Goal: Check status

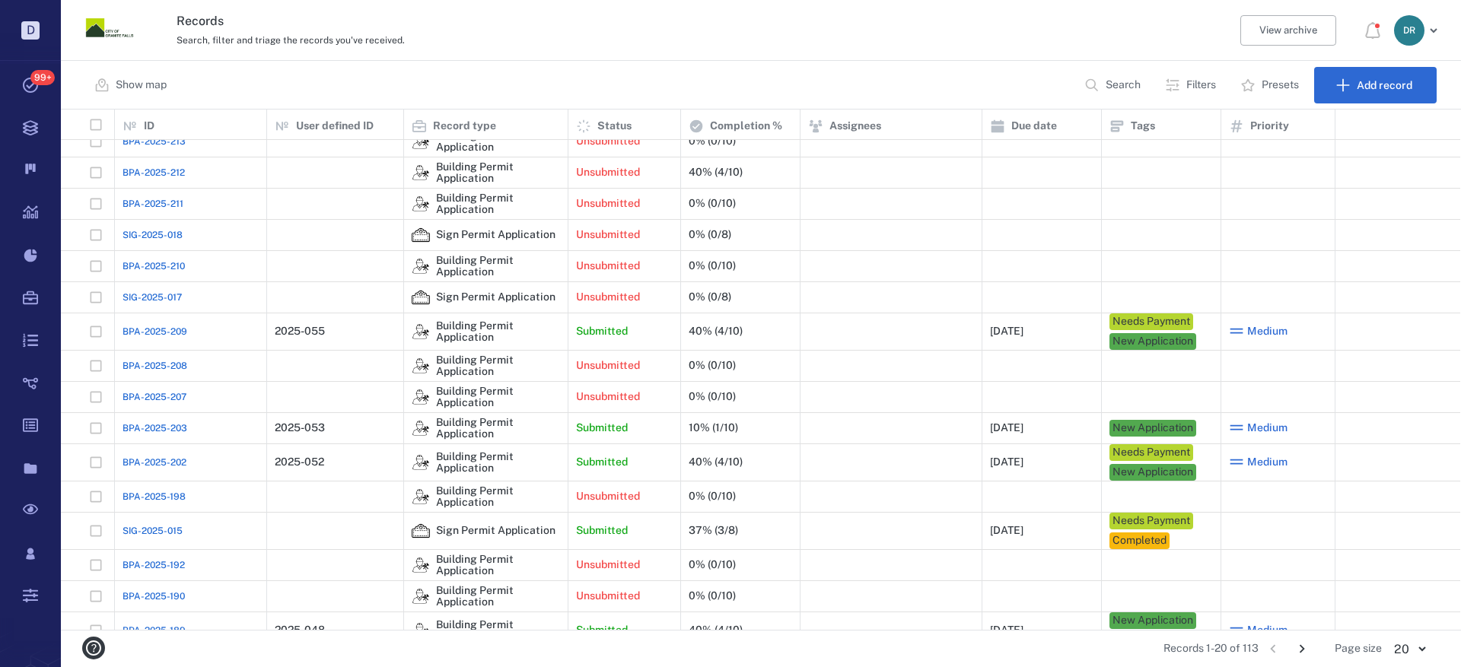
scroll to position [152, 0]
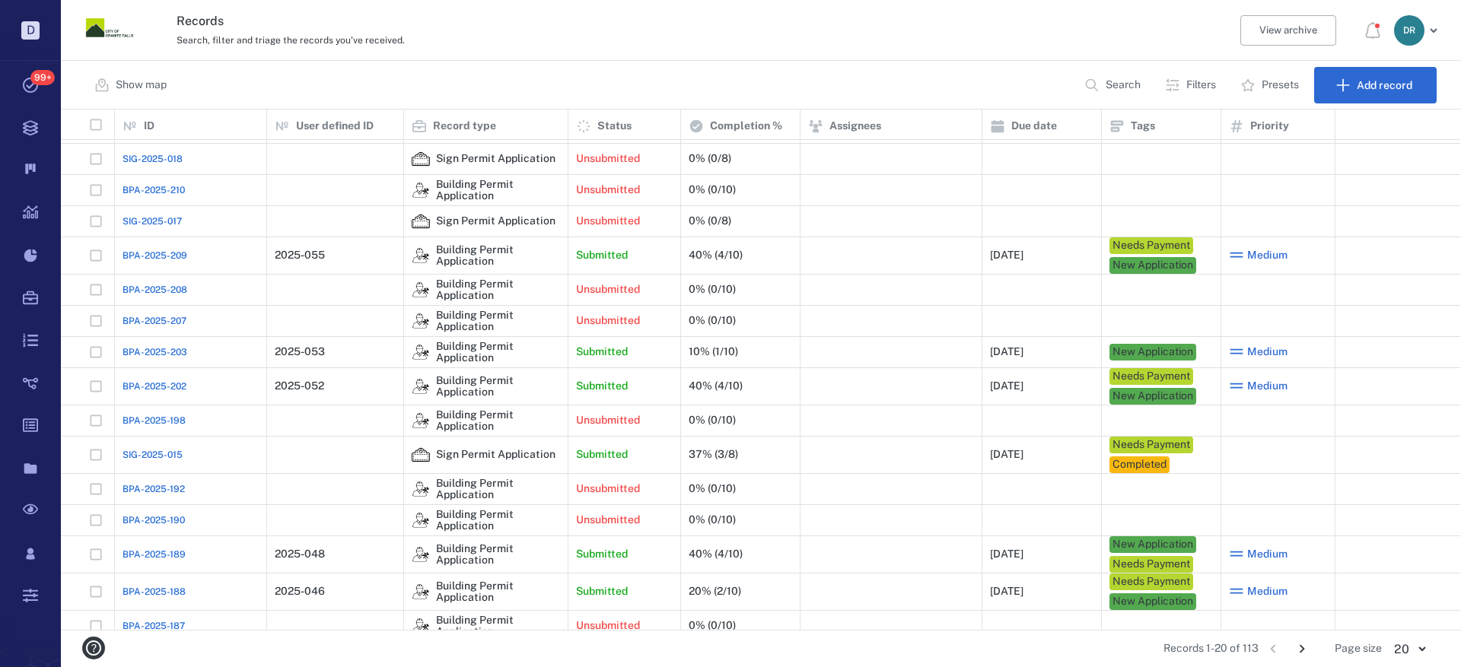
click at [148, 455] on span "SIG-2025-015" at bounding box center [152, 455] width 60 height 14
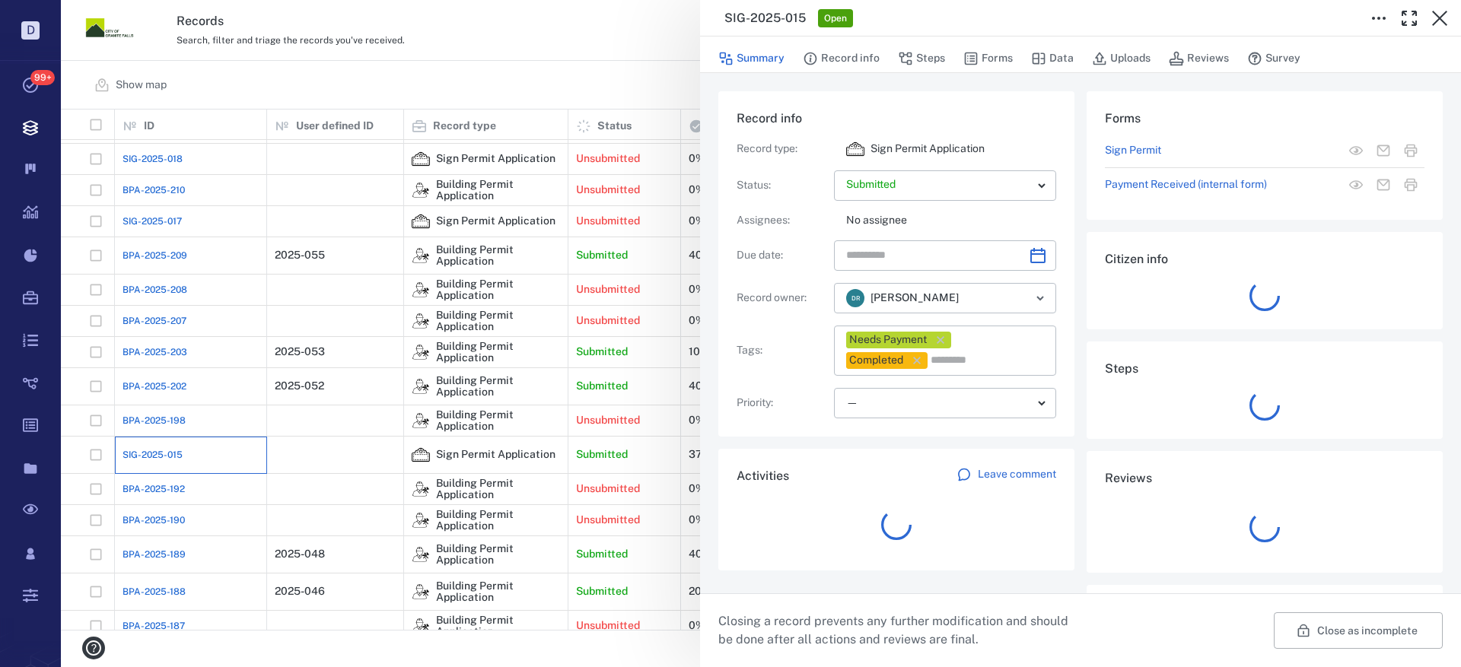
type input "**********"
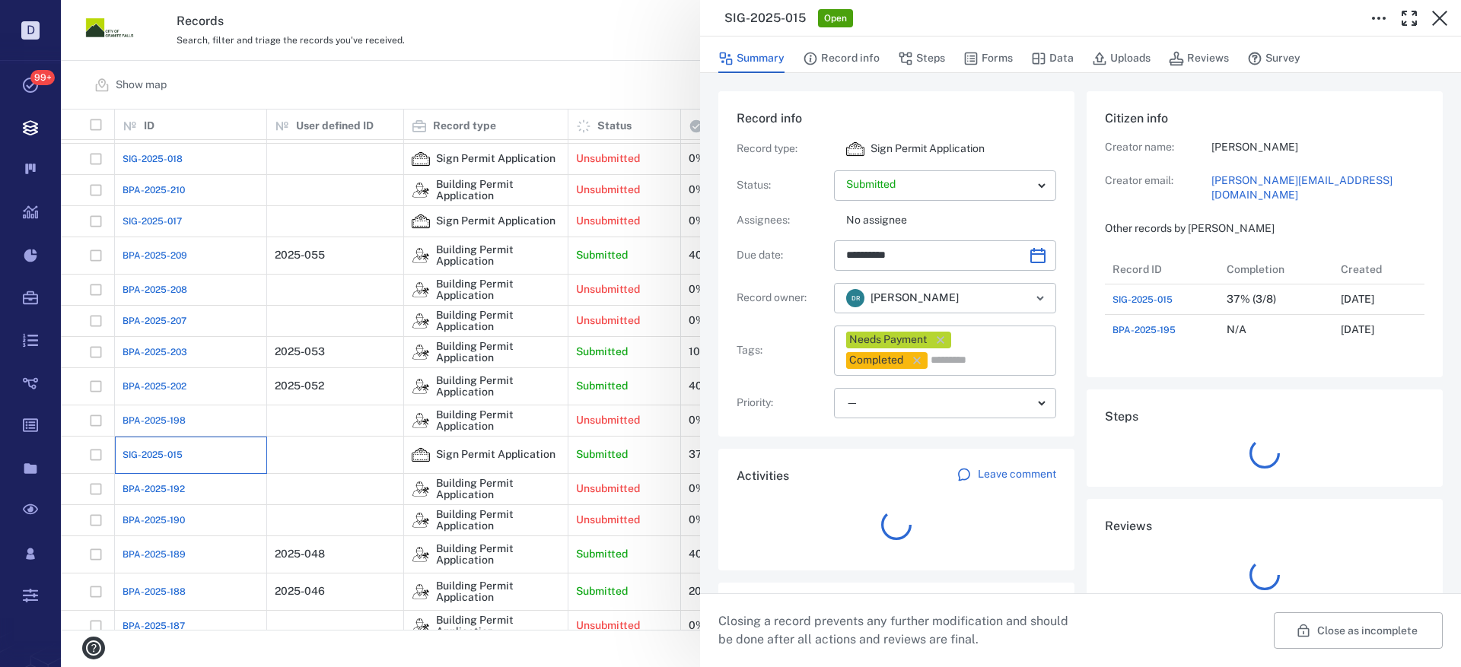
scroll to position [91, 302]
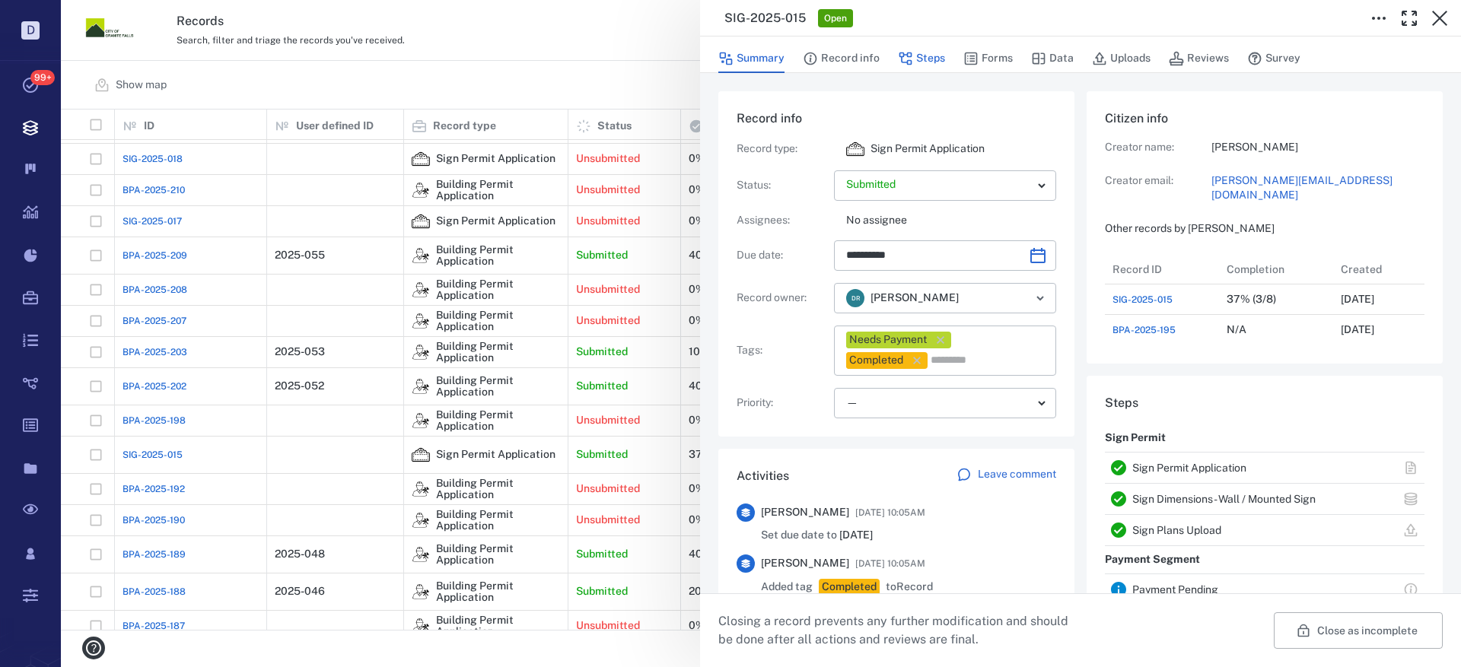
click at [933, 60] on button "Steps" at bounding box center [921, 58] width 47 height 29
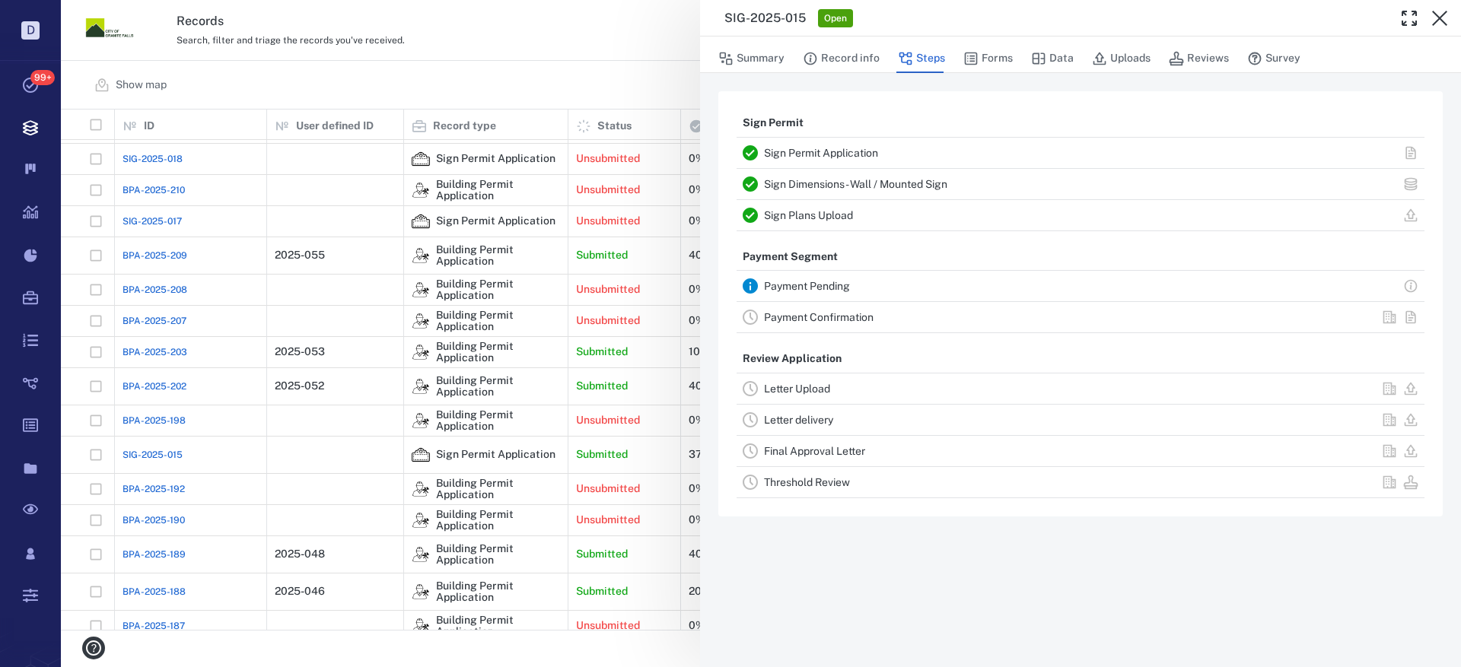
click at [799, 313] on link "Payment Confirmation" at bounding box center [819, 317] width 110 height 12
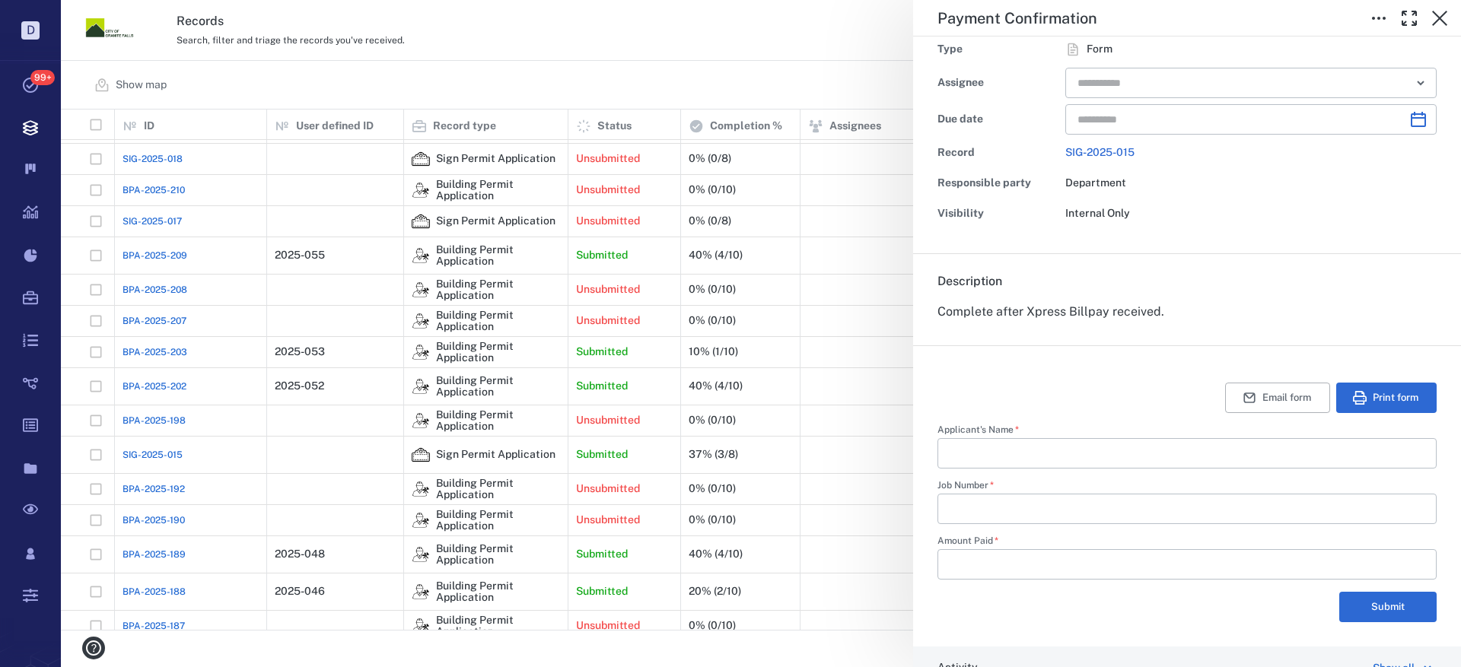
scroll to position [228, 0]
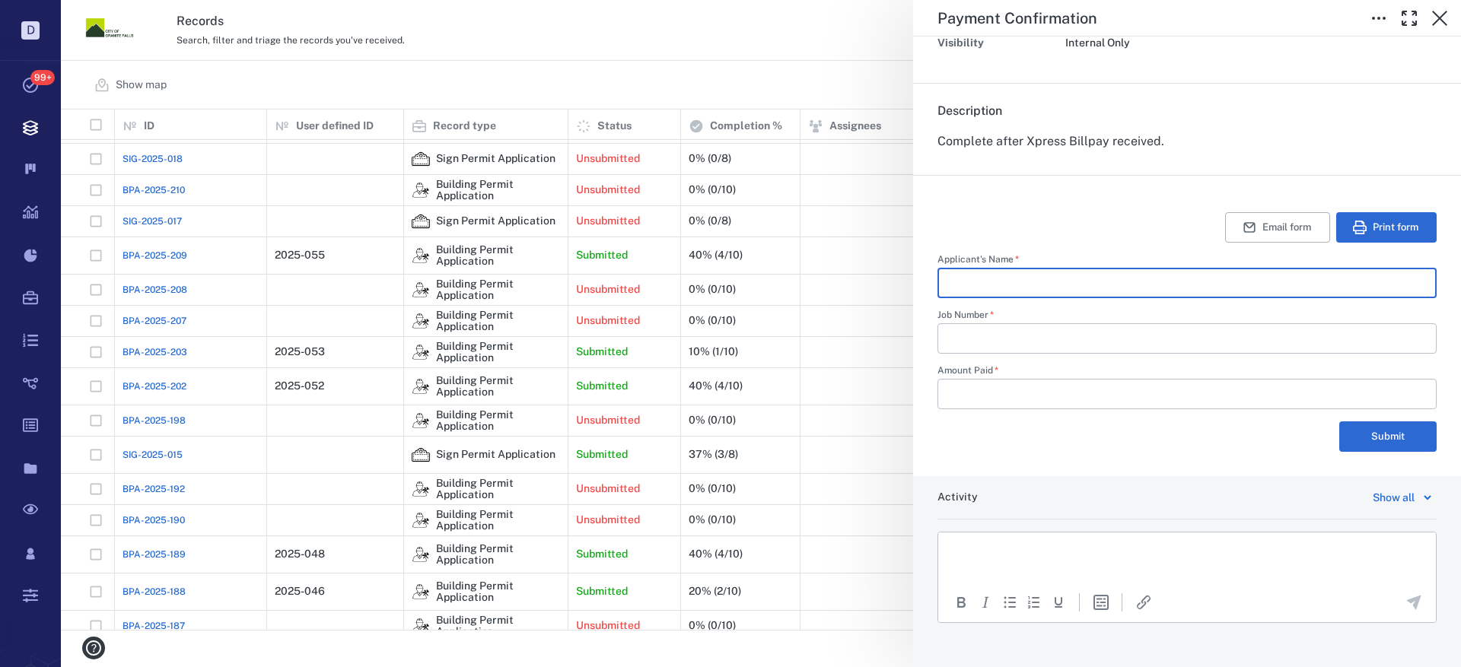
click at [978, 285] on input "Applicant's Name   *" at bounding box center [1186, 283] width 475 height 30
type input "**********"
click at [1009, 399] on input "Amount Paid   *" at bounding box center [1186, 394] width 475 height 30
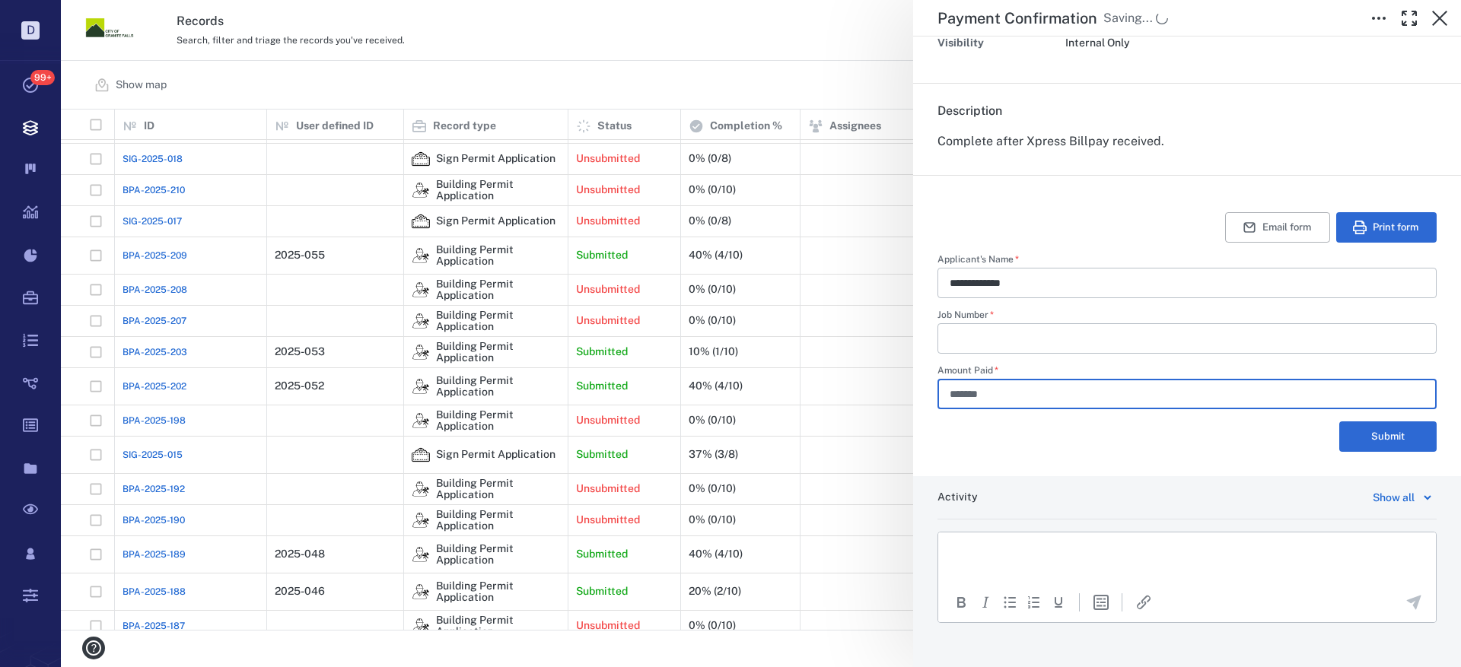
type input "*******"
click at [1015, 541] on html at bounding box center [1187, 552] width 498 height 38
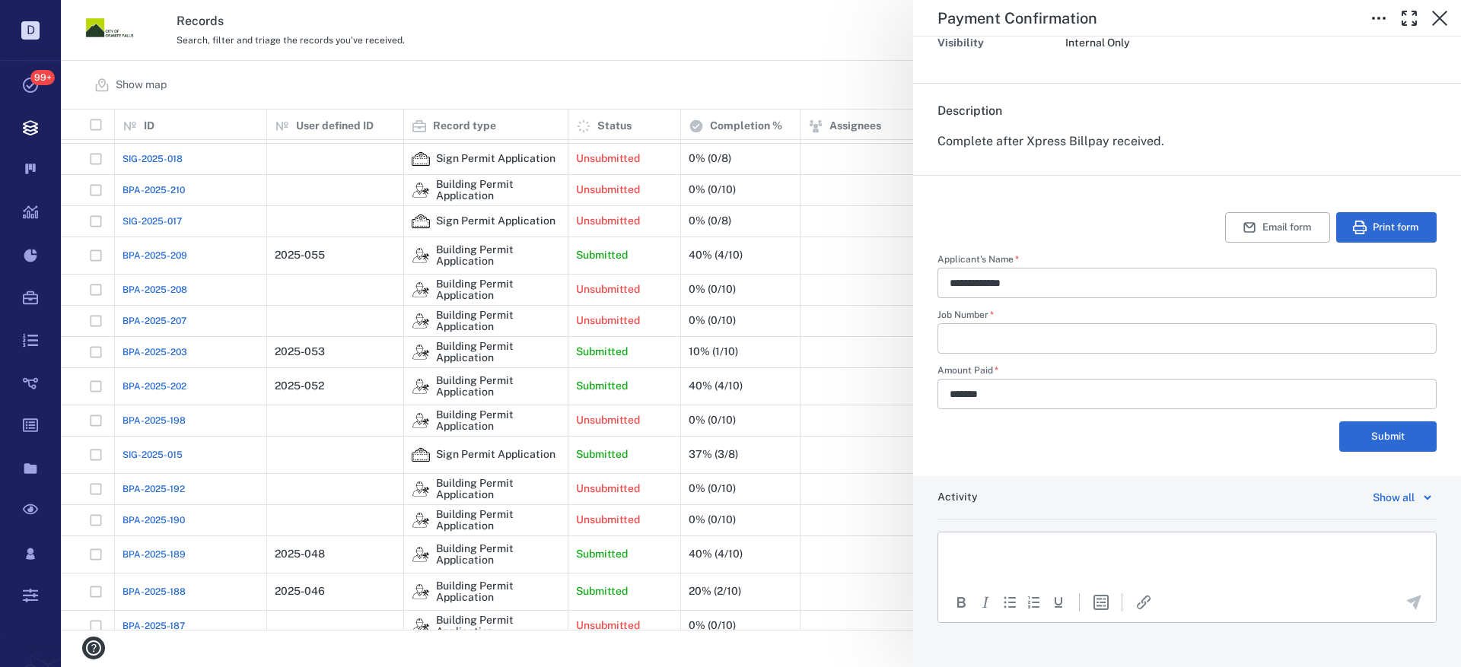
click at [1003, 345] on input "Job Number   *" at bounding box center [1186, 338] width 475 height 30
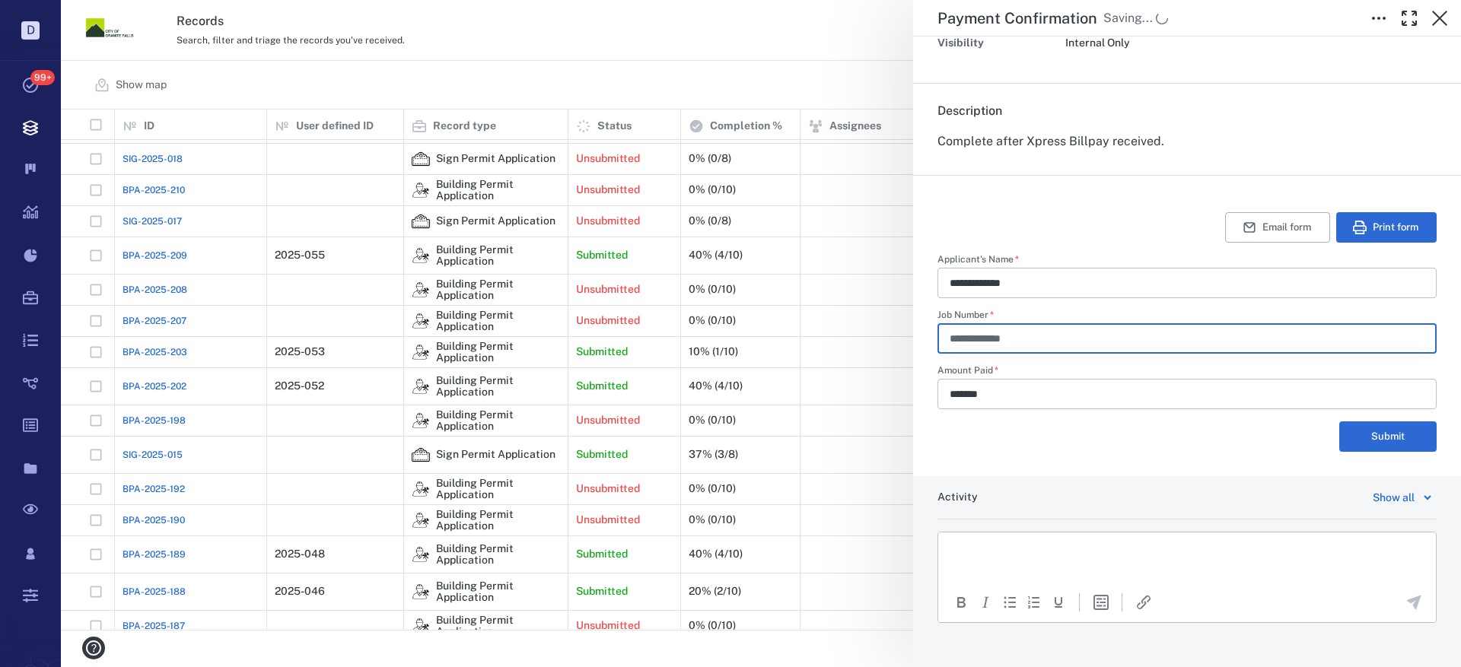
type input "**********"
click at [975, 554] on p "Rich Text Area. Press ALT-0 for help." at bounding box center [1187, 552] width 472 height 14
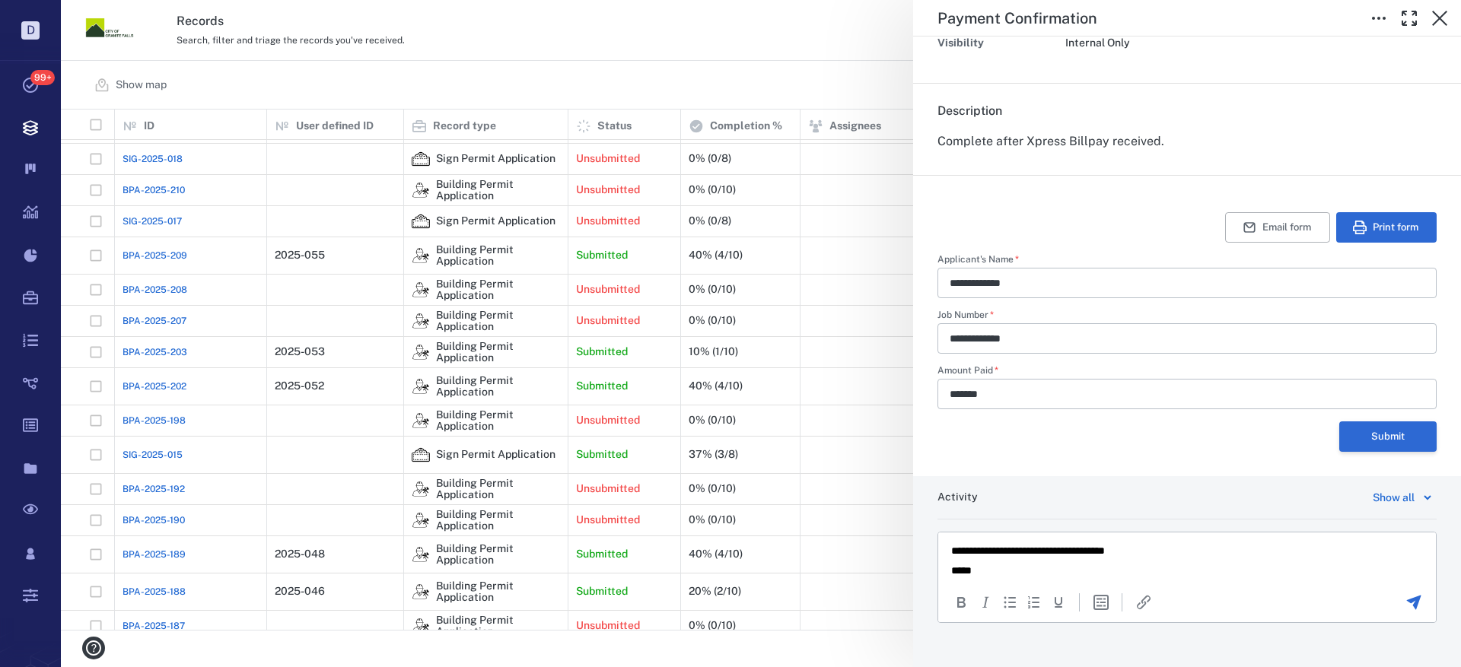
click at [1376, 446] on button "Submit" at bounding box center [1387, 436] width 97 height 30
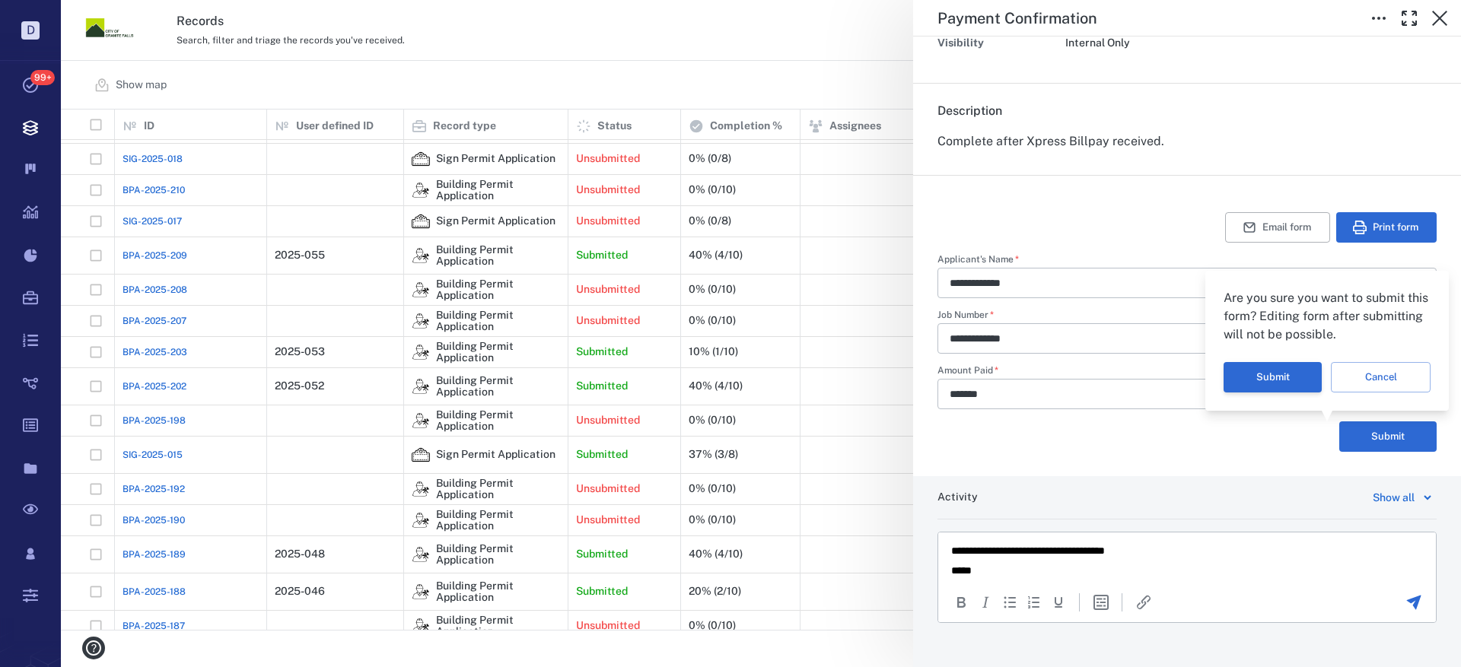
click at [1290, 374] on button "Submit" at bounding box center [1272, 377] width 98 height 30
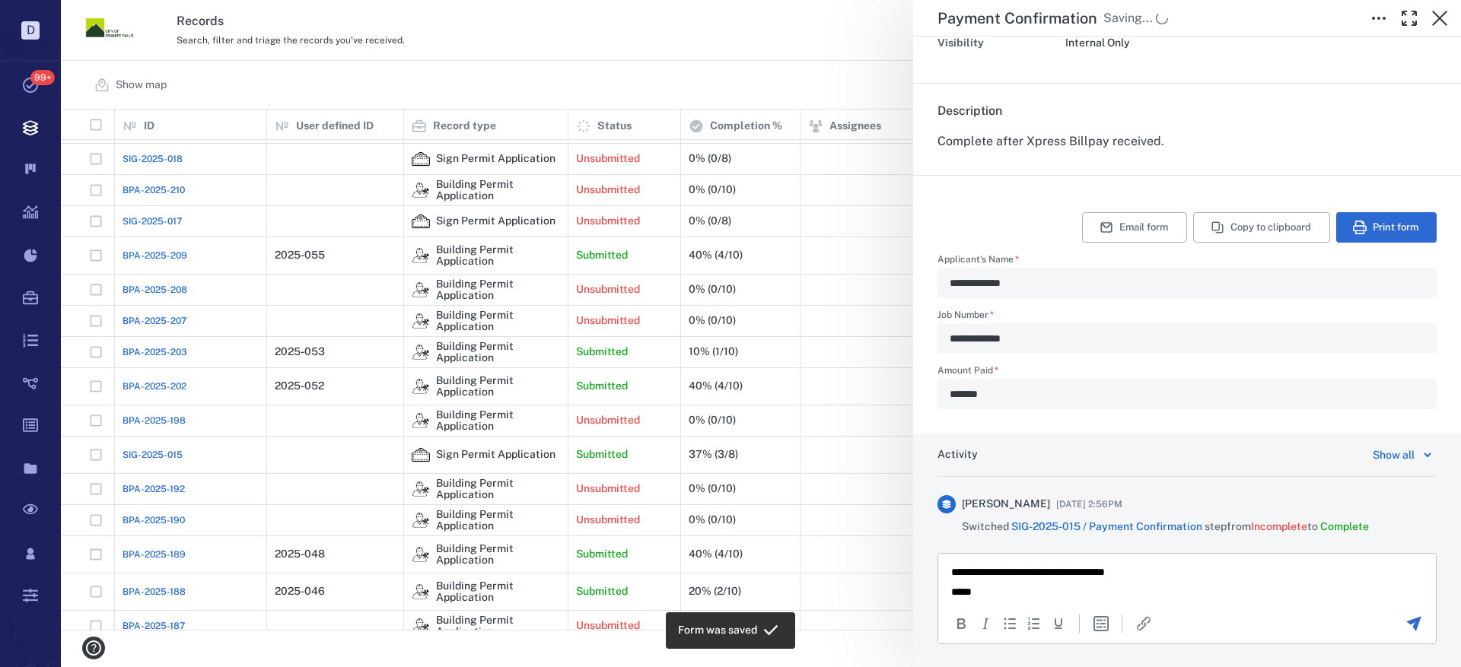
click at [1407, 622] on icon "Send the comment" at bounding box center [1414, 623] width 14 height 14
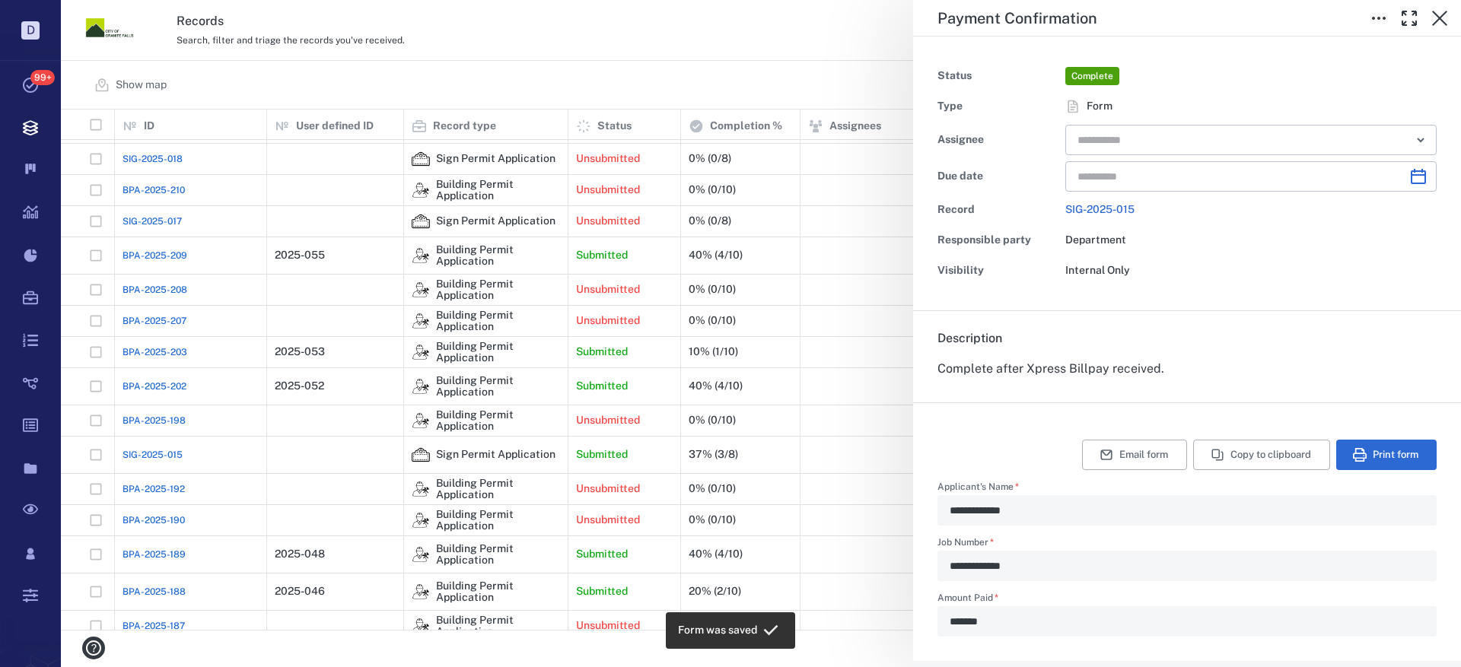
scroll to position [0, 0]
click at [1445, 14] on icon "button" at bounding box center [1439, 18] width 18 height 18
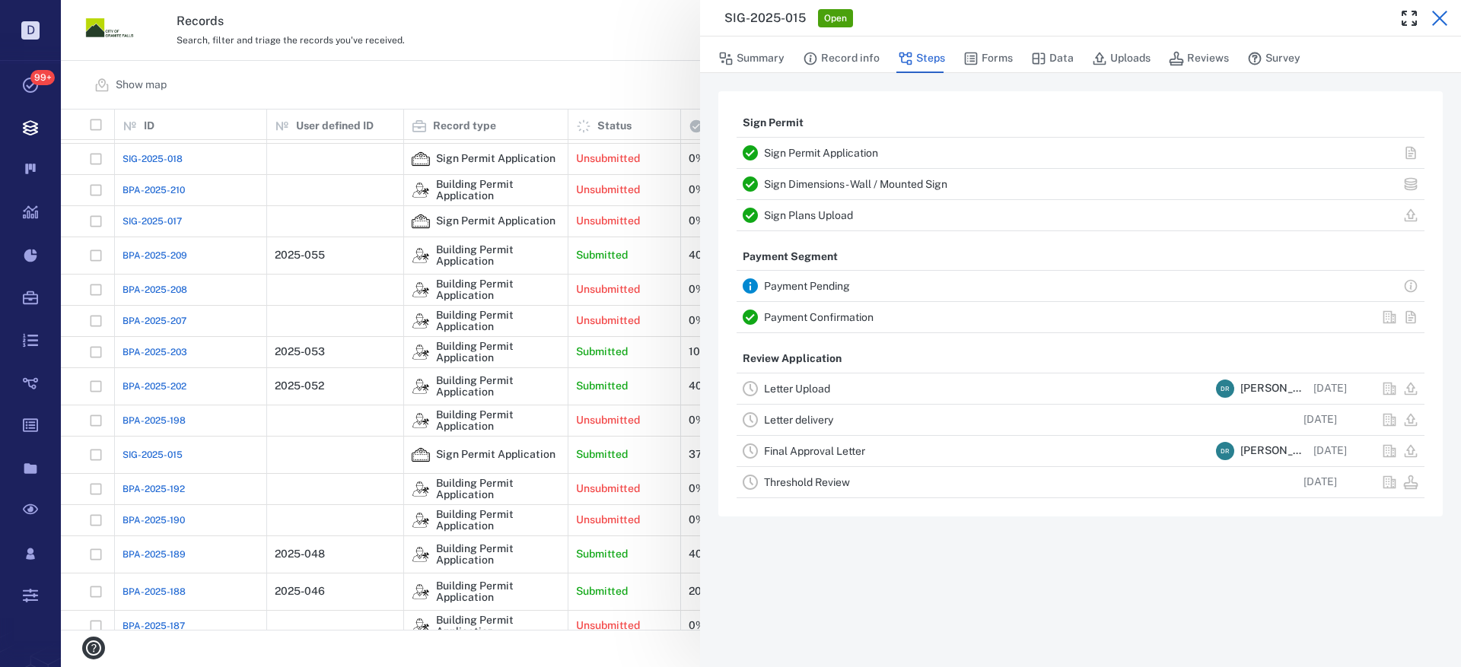
click at [1443, 12] on icon "button" at bounding box center [1439, 18] width 18 height 18
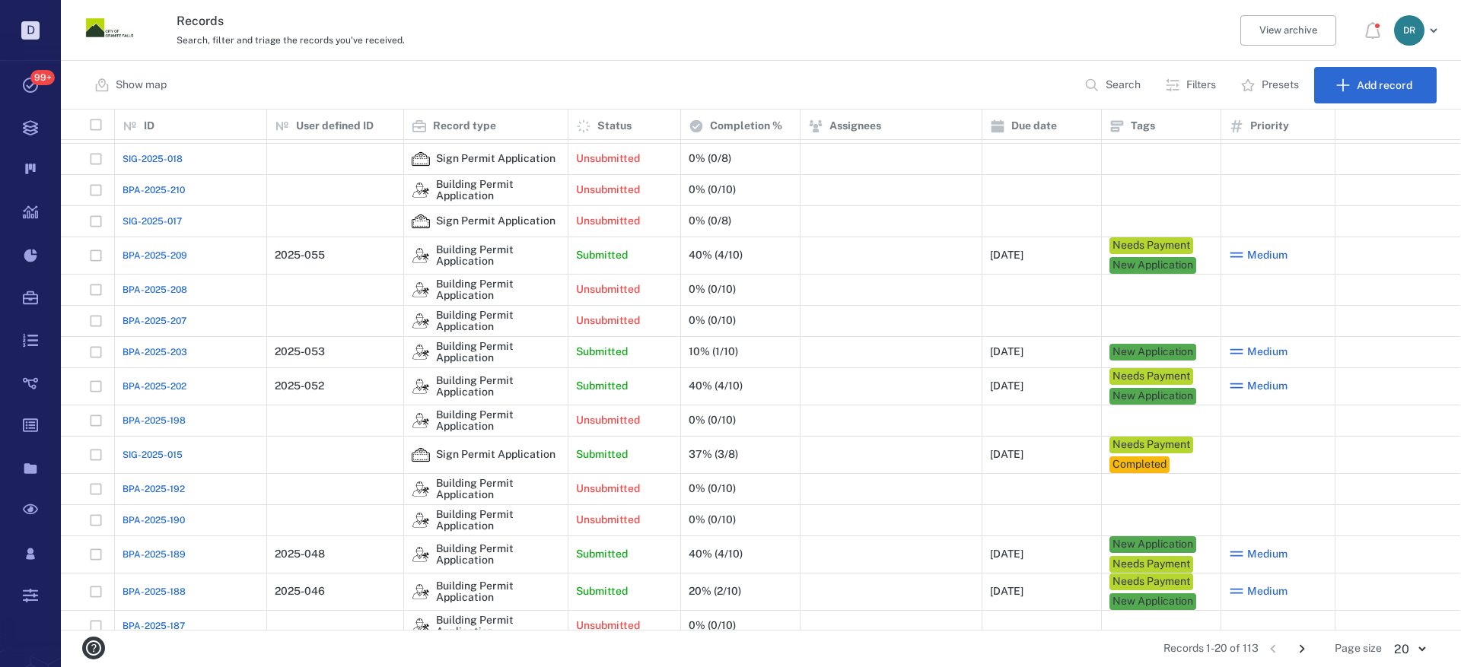
click at [134, 449] on span "SIG-2025-015" at bounding box center [152, 455] width 60 height 14
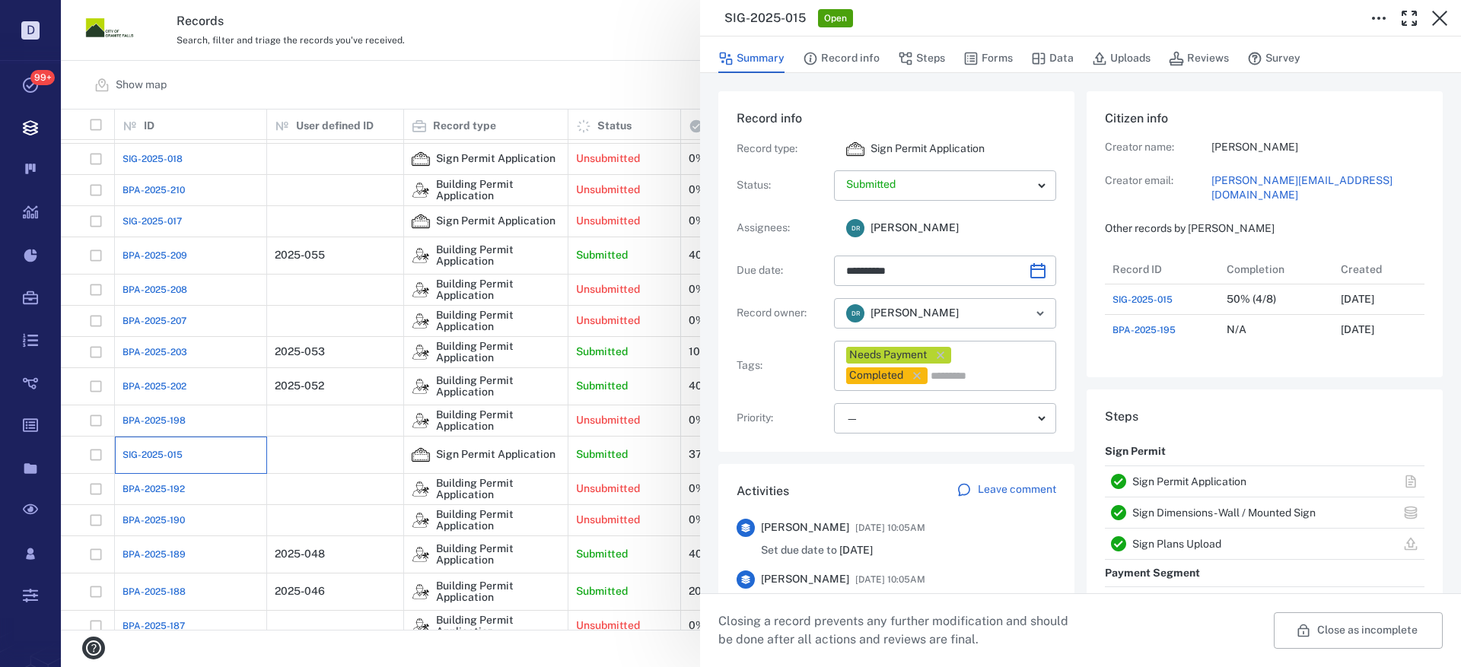
type input "**********"
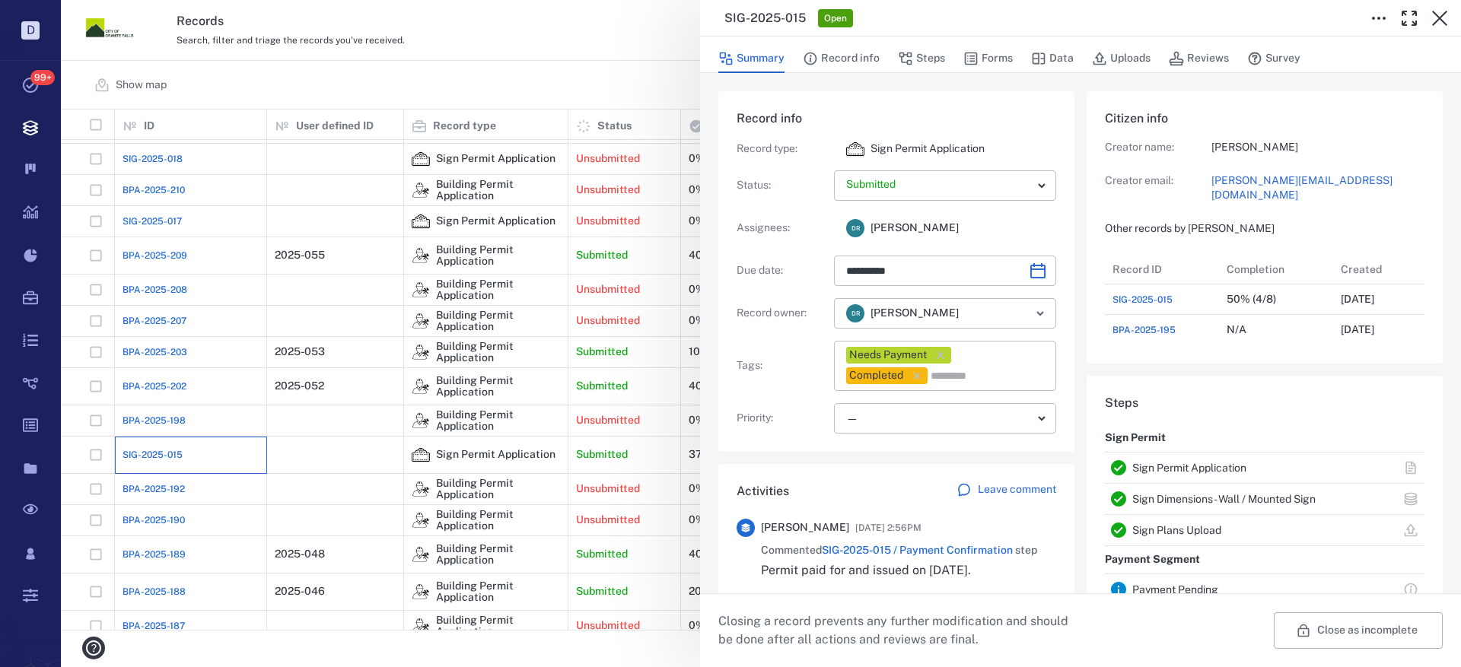
scroll to position [91, 302]
click at [940, 351] on icon "button" at bounding box center [940, 355] width 15 height 15
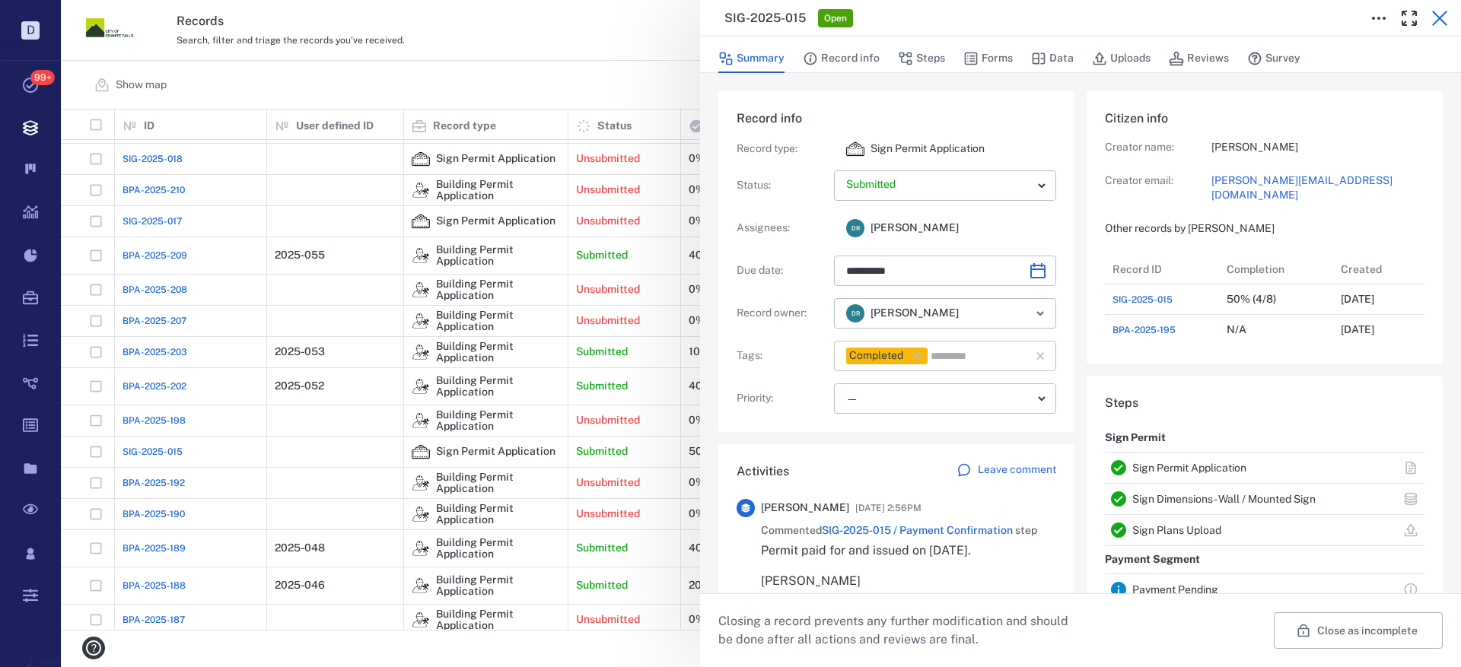
click at [1444, 12] on icon "button" at bounding box center [1439, 18] width 18 height 18
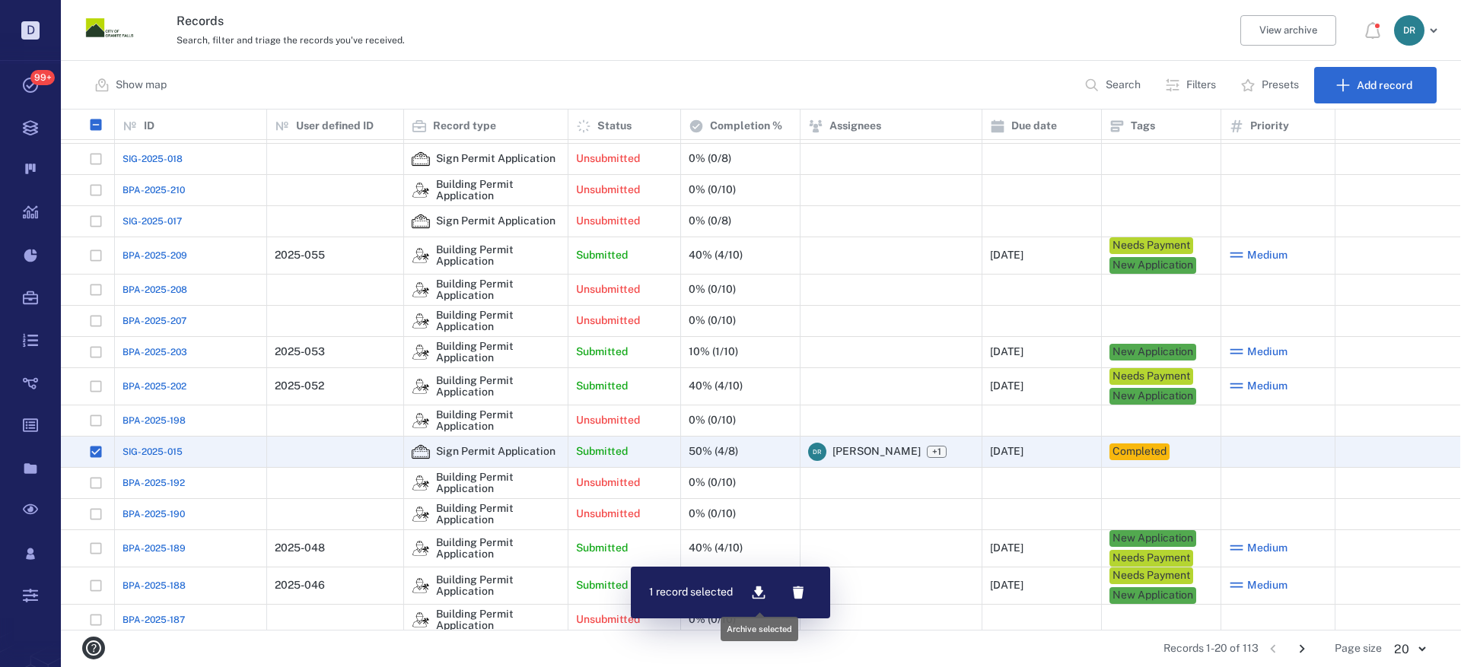
click at [757, 594] on icon "button" at bounding box center [758, 593] width 13 height 13
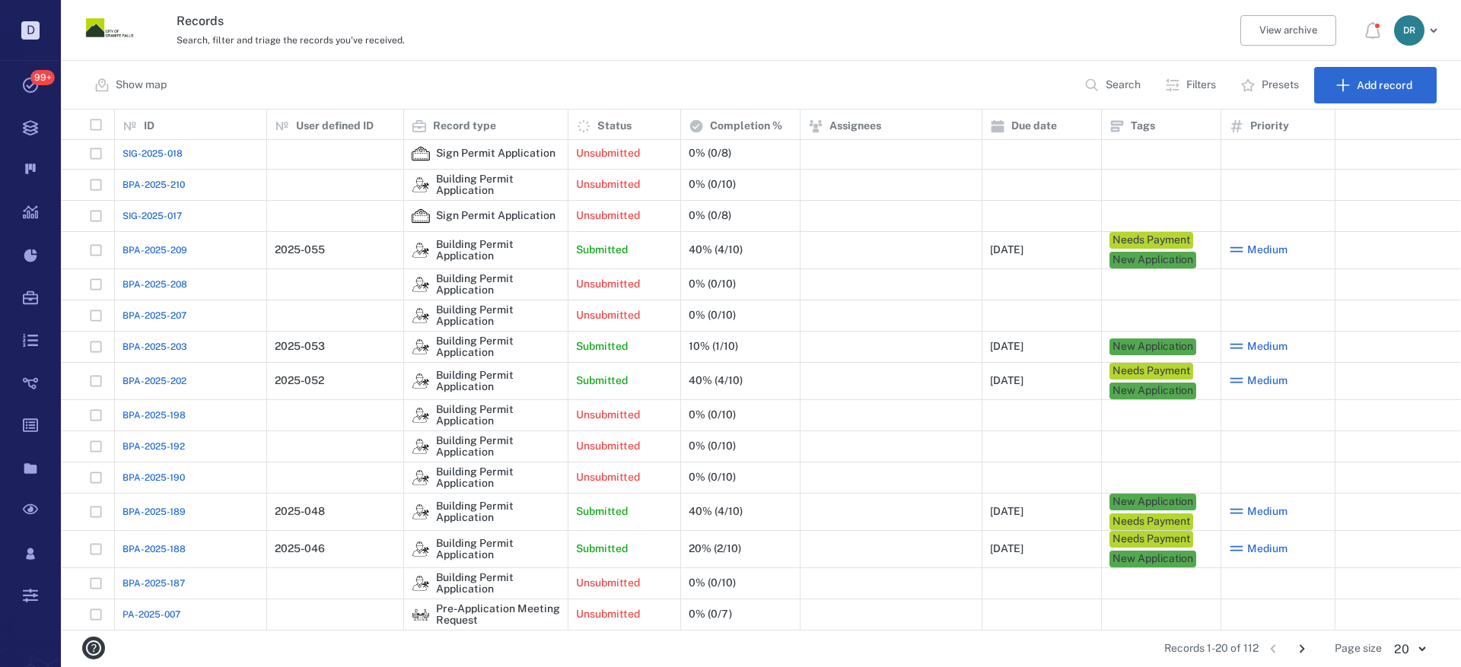
scroll to position [158, 0]
click at [1307, 648] on icon "Go to next page" at bounding box center [1301, 649] width 17 height 17
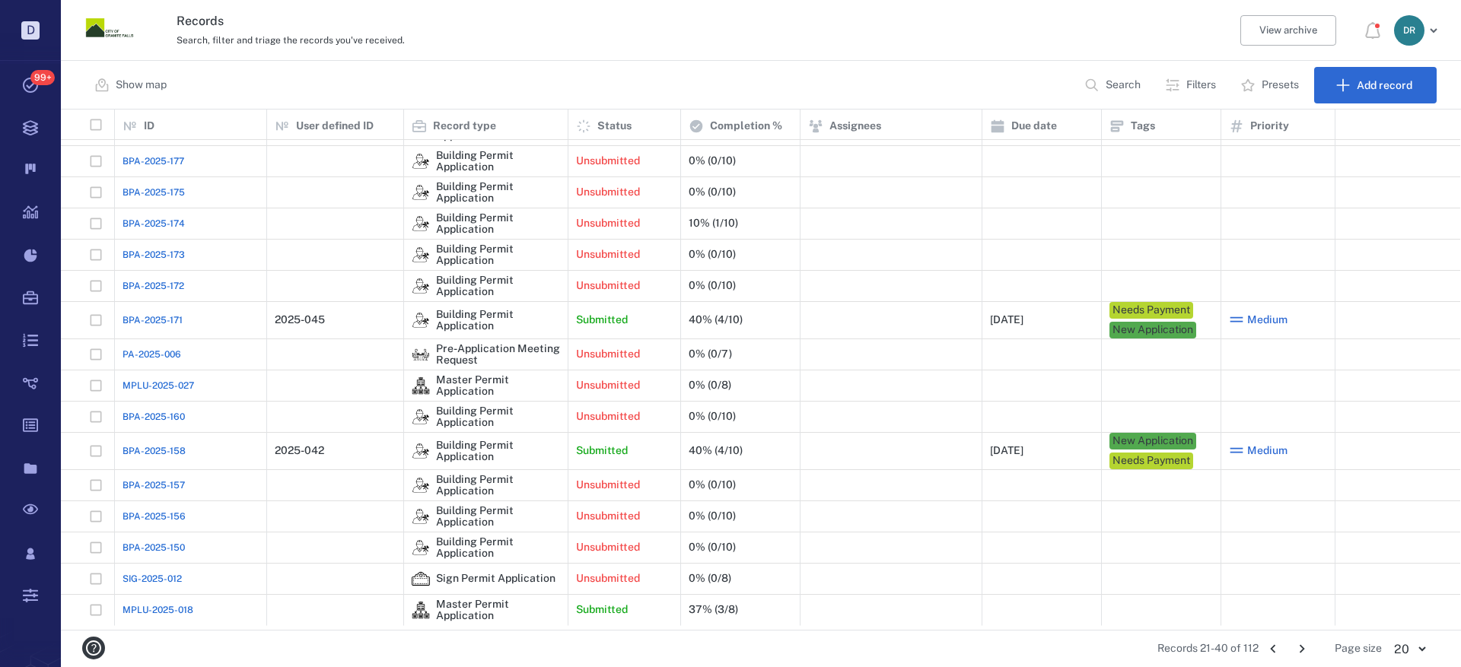
scroll to position [154, 0]
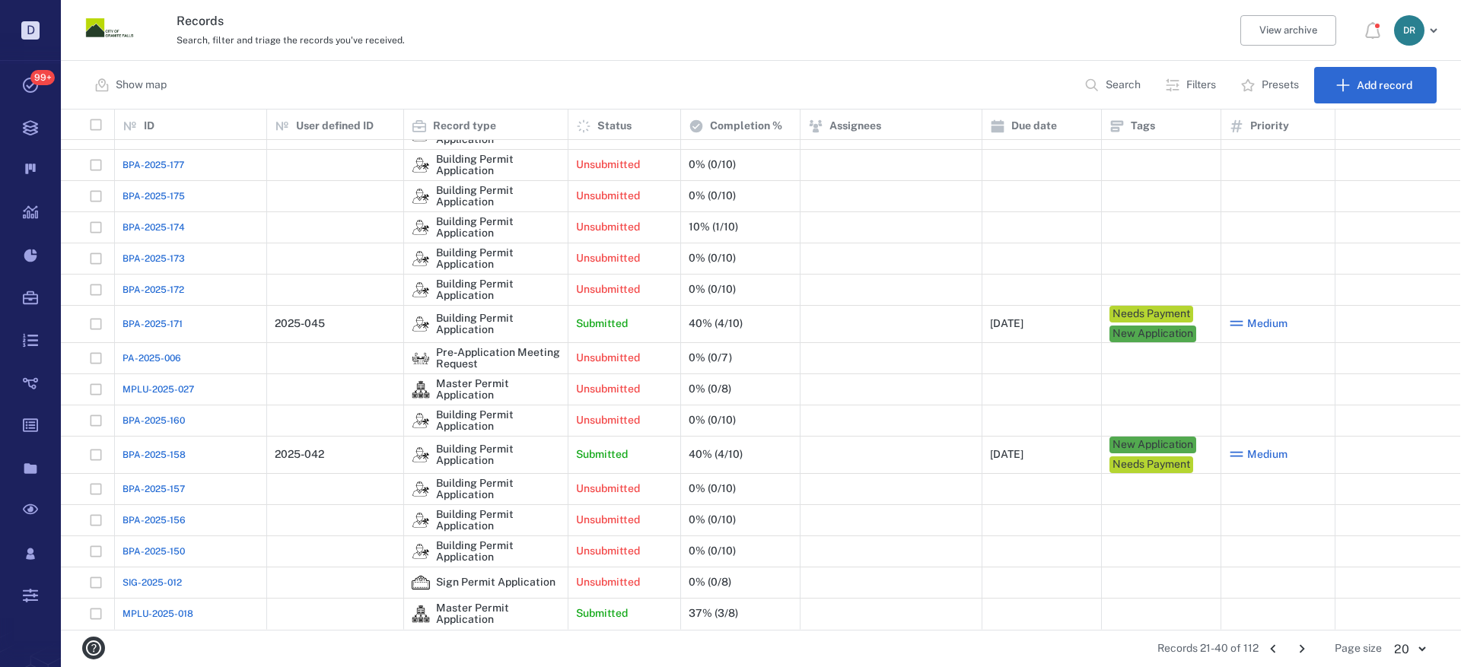
click at [181, 617] on span "MPLU-2025-018" at bounding box center [157, 614] width 71 height 14
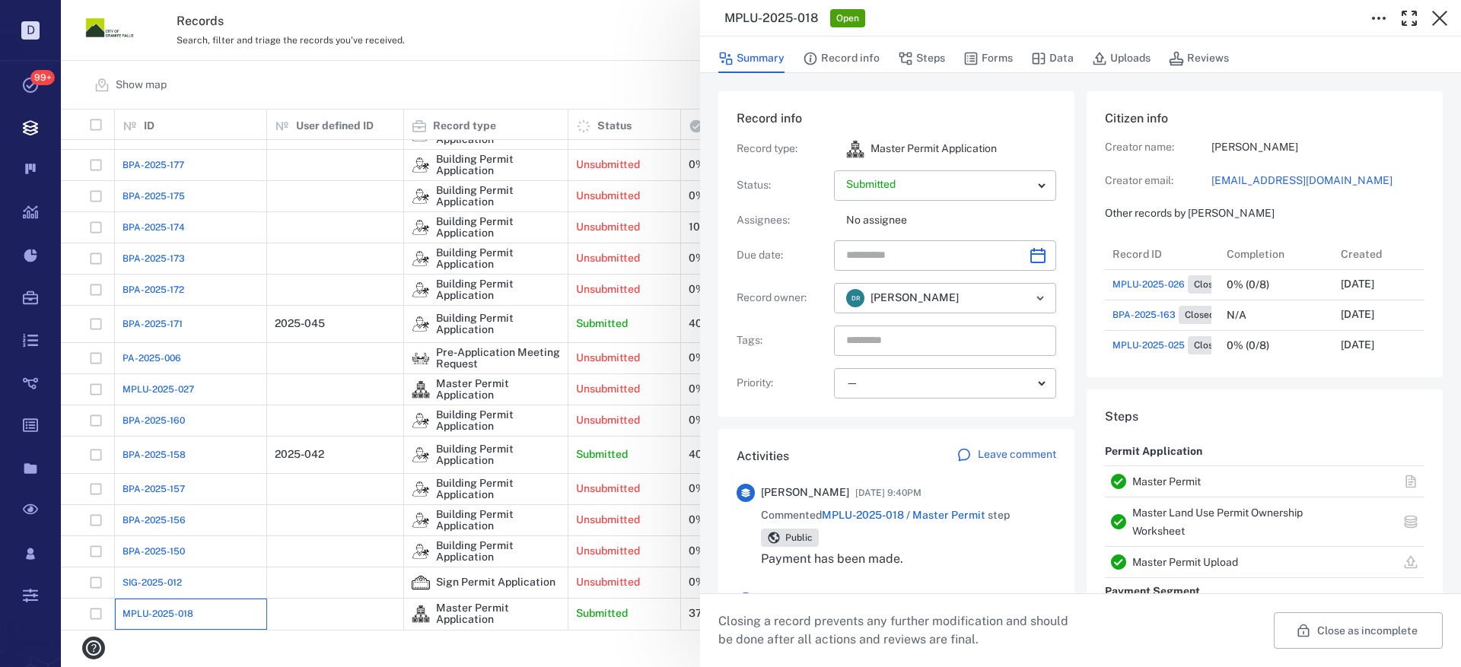
scroll to position [578, 291]
click at [1438, 15] on icon "button" at bounding box center [1439, 18] width 18 height 18
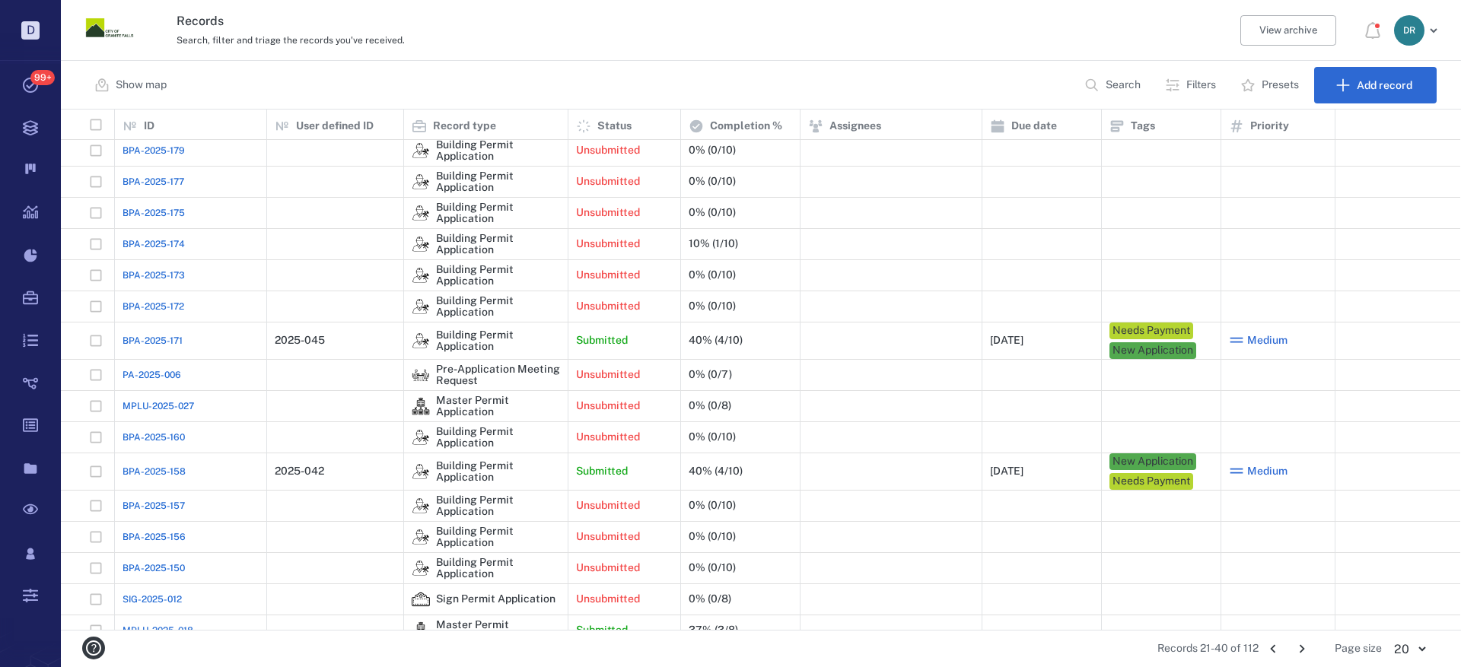
scroll to position [146, 0]
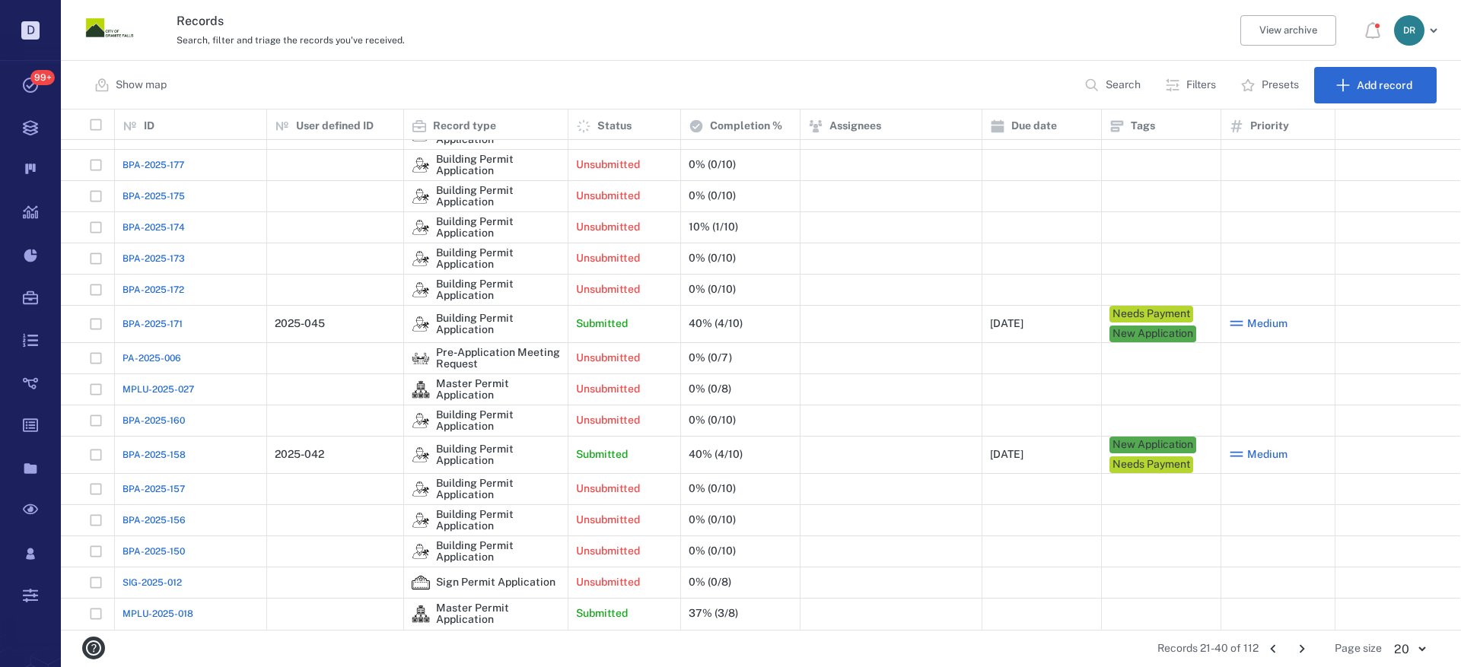
click at [1279, 644] on icon "Go to previous page" at bounding box center [1272, 649] width 17 height 17
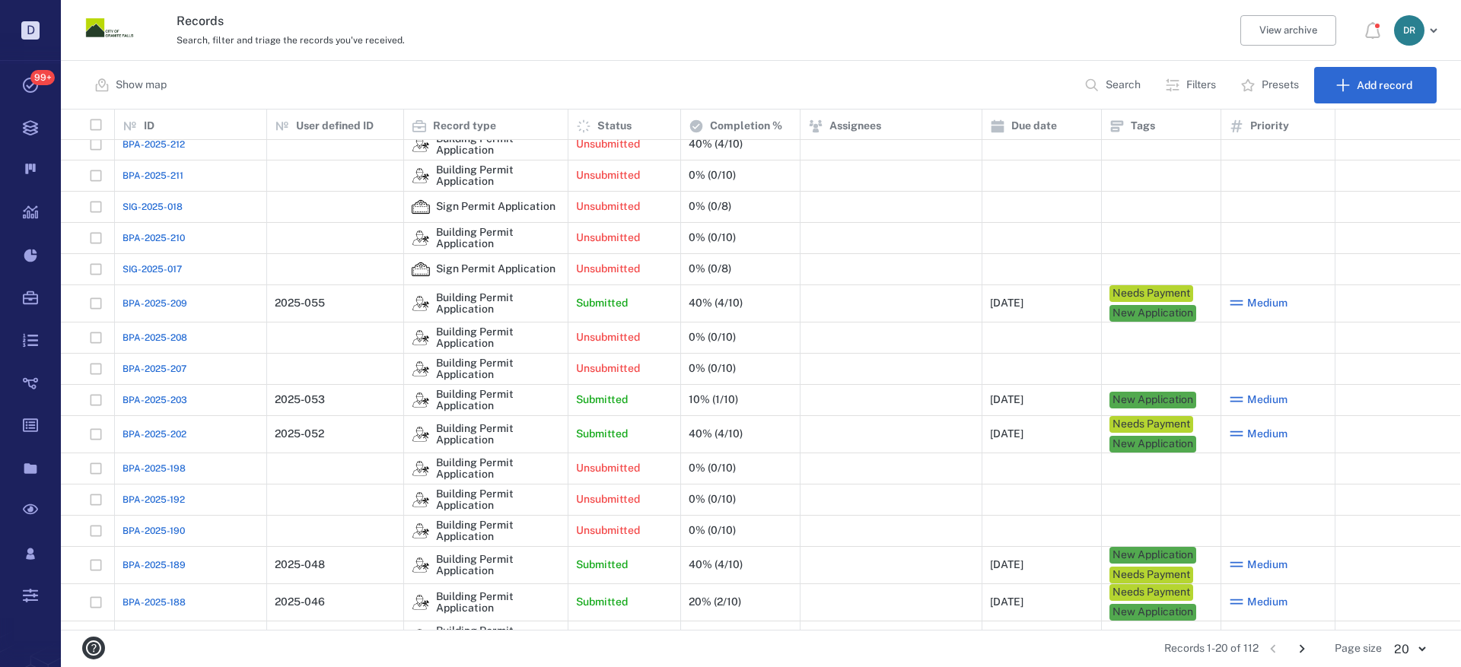
scroll to position [0, 0]
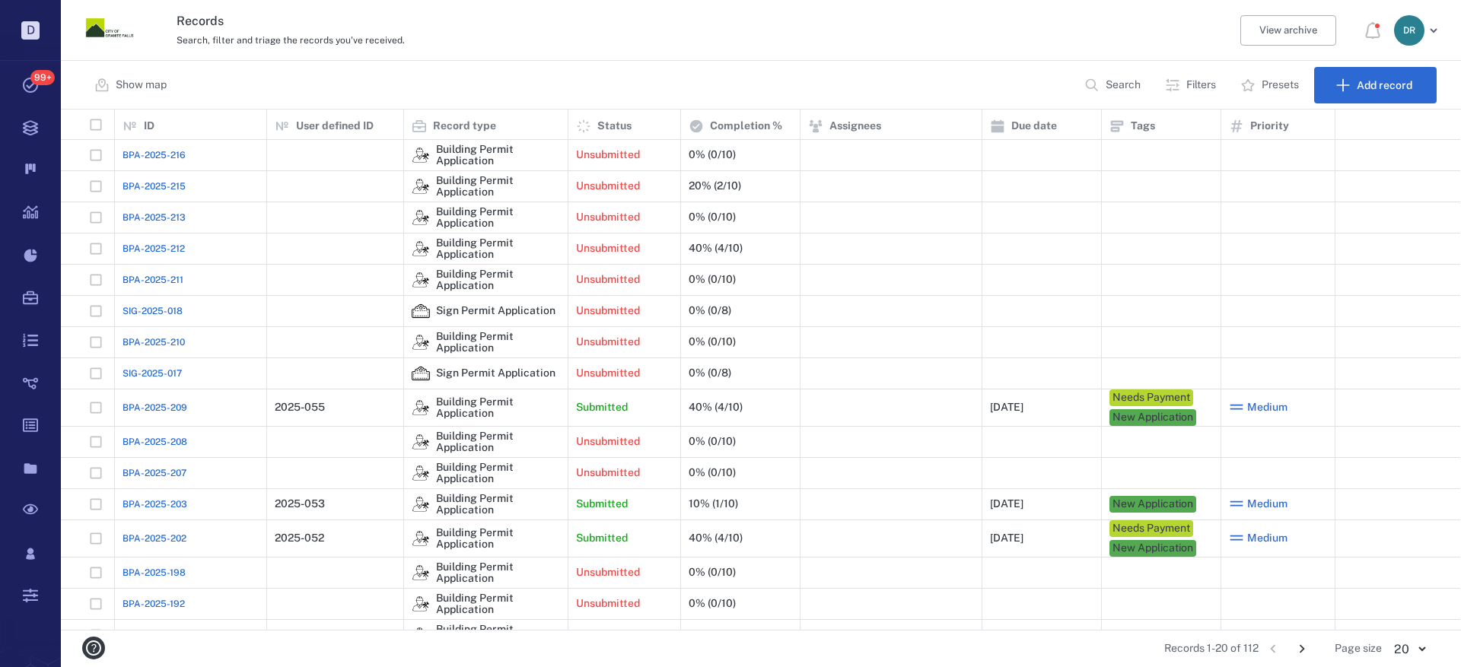
click at [144, 346] on span "BPA-2025-210" at bounding box center [153, 343] width 62 height 14
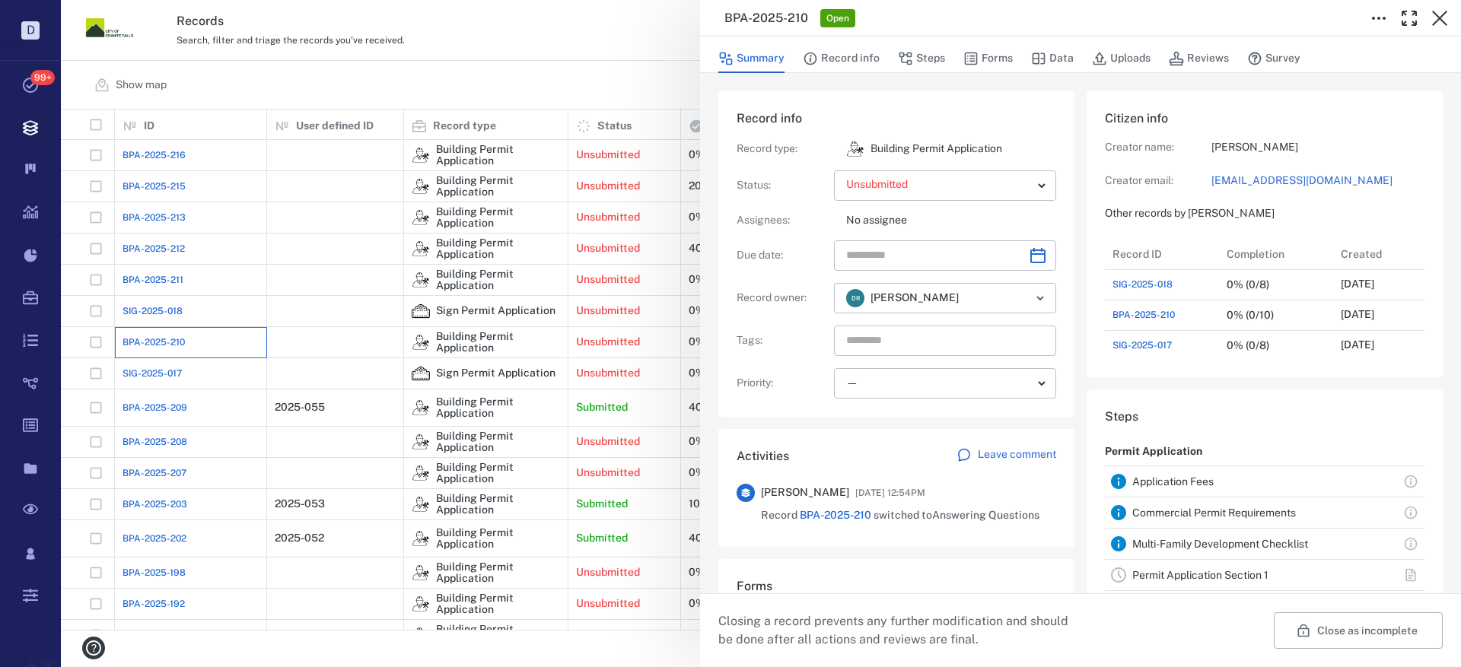
scroll to position [122, 291]
click at [1442, 19] on icon "button" at bounding box center [1439, 18] width 18 height 18
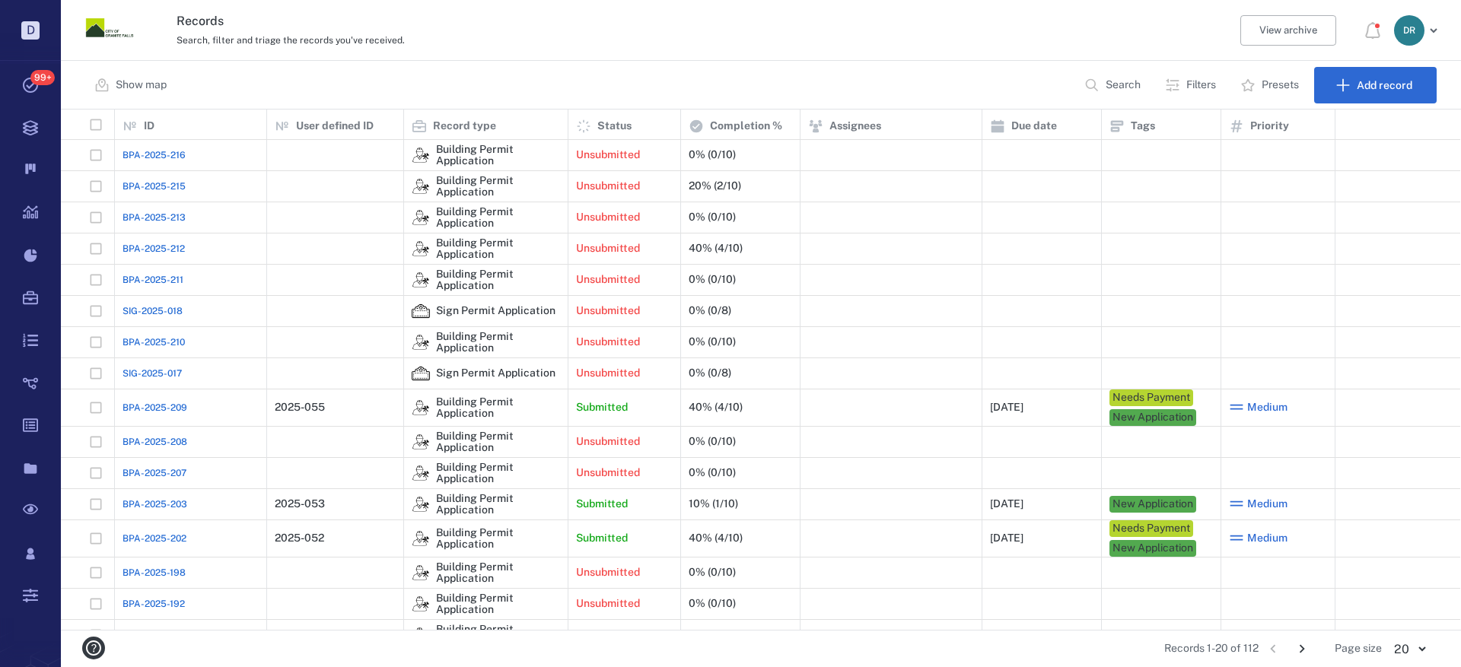
click at [157, 373] on span "SIG-2025-017" at bounding box center [151, 374] width 59 height 14
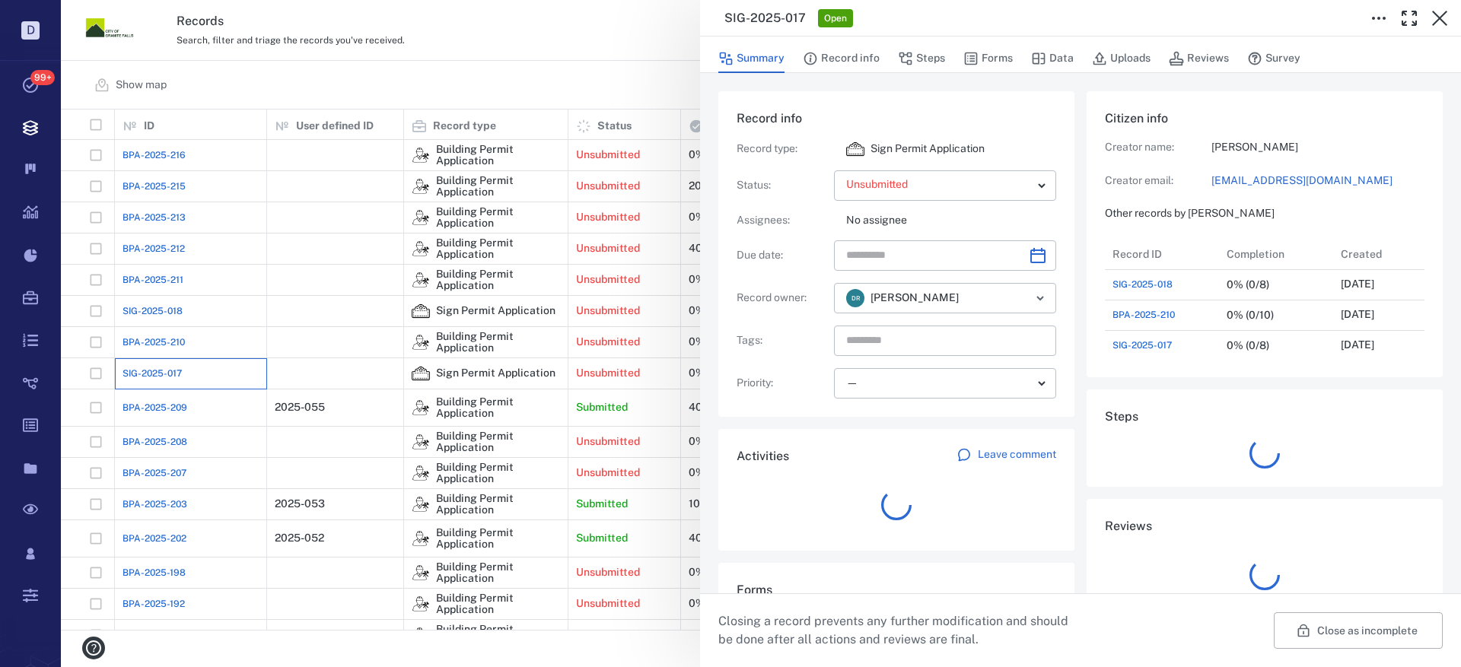
scroll to position [122, 291]
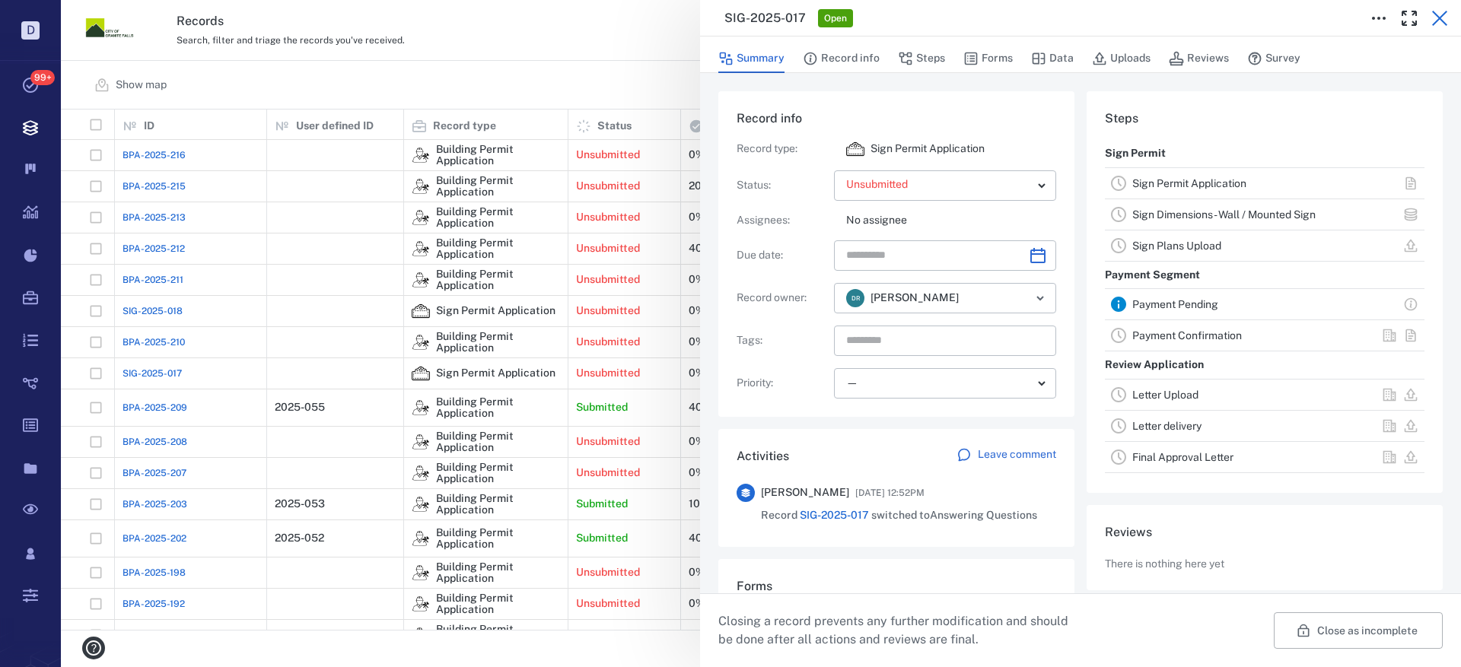
click at [1439, 14] on icon "button" at bounding box center [1439, 18] width 18 height 18
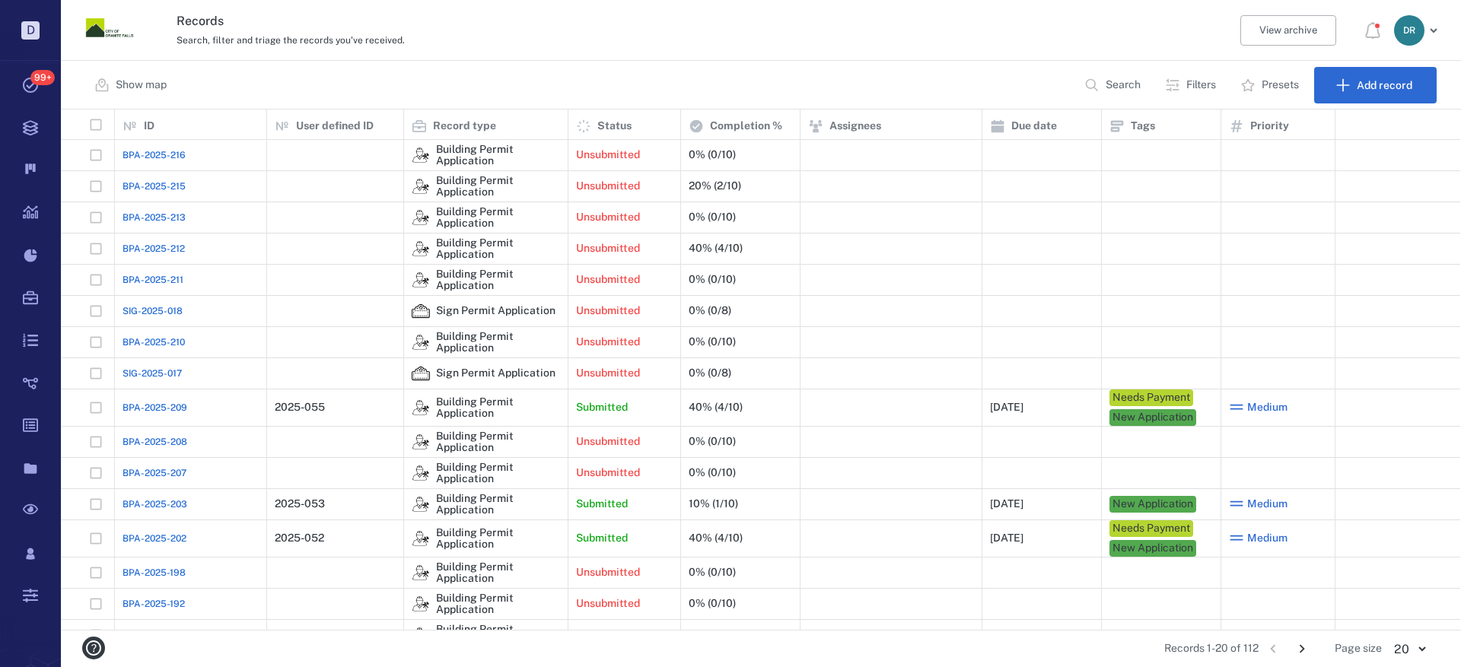
click at [157, 276] on span "BPA-2025-211" at bounding box center [152, 280] width 61 height 14
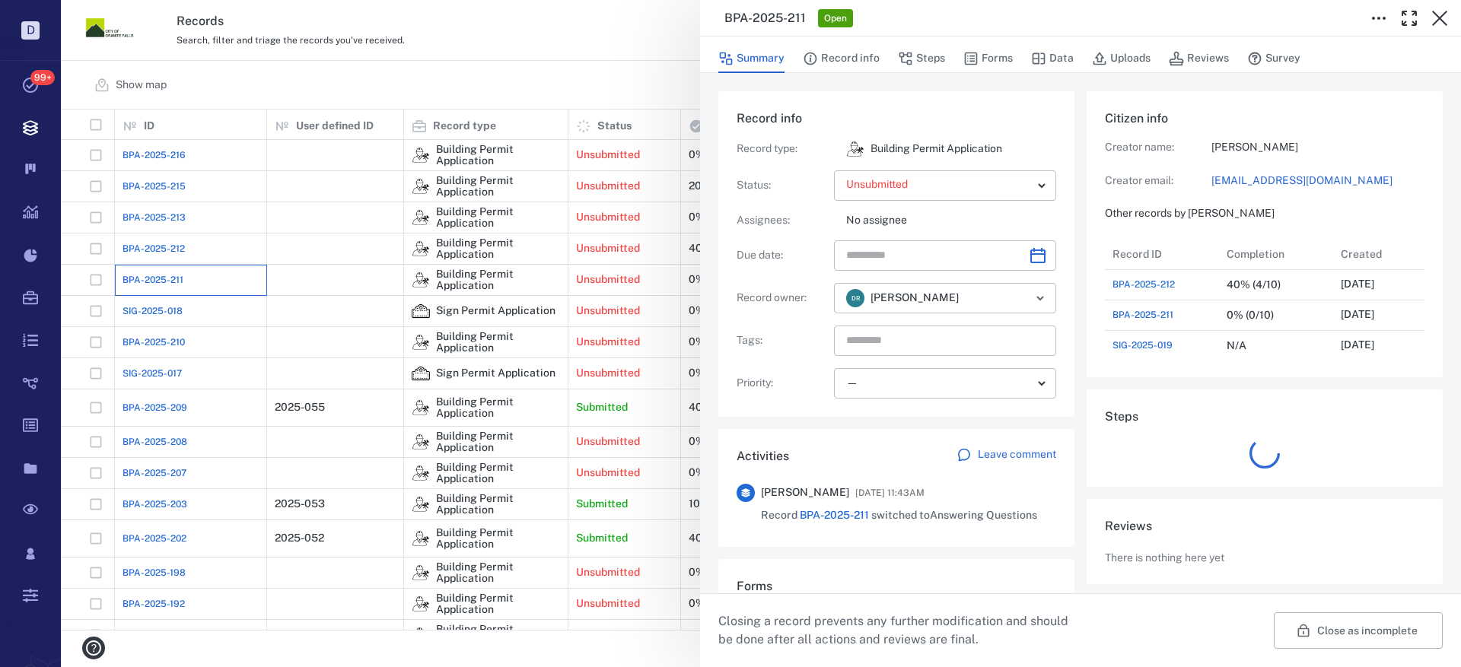
scroll to position [517, 291]
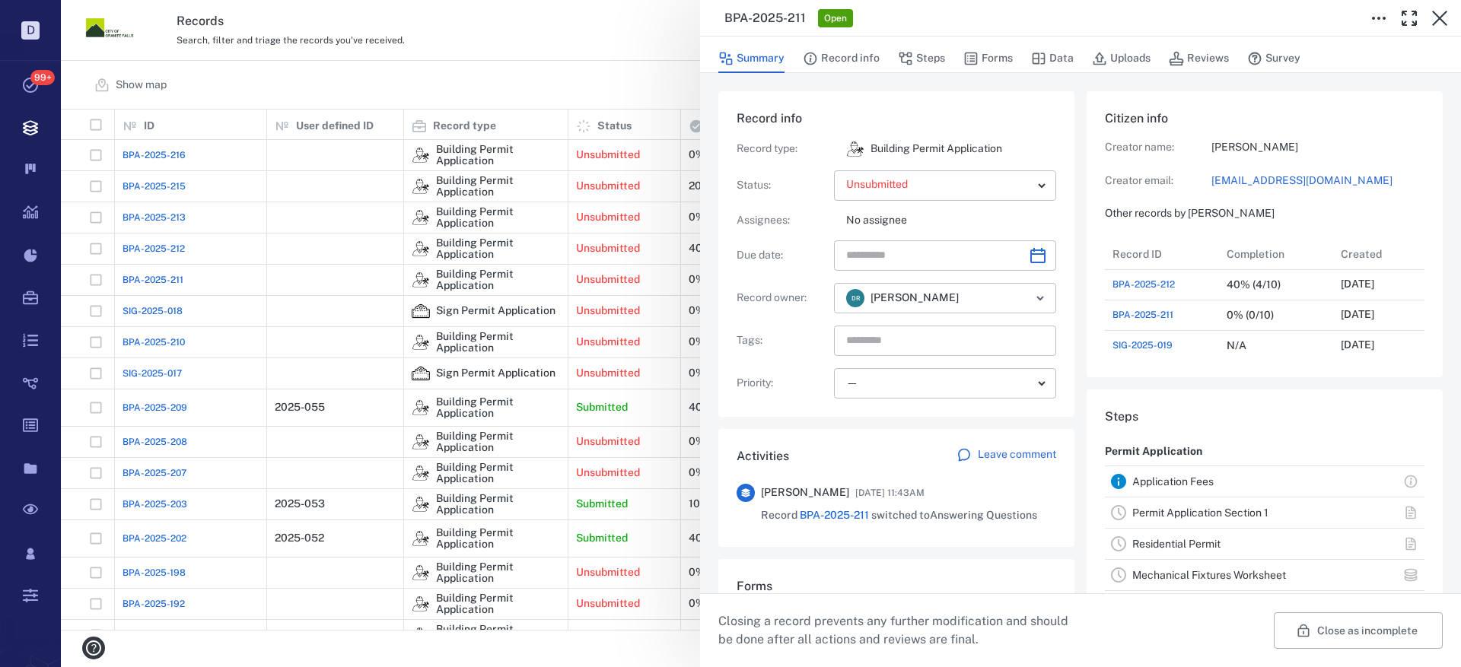
drag, startPoint x: 1442, startPoint y: 11, endPoint x: 383, endPoint y: 262, distance: 1089.1
click at [1442, 11] on icon "button" at bounding box center [1439, 18] width 18 height 18
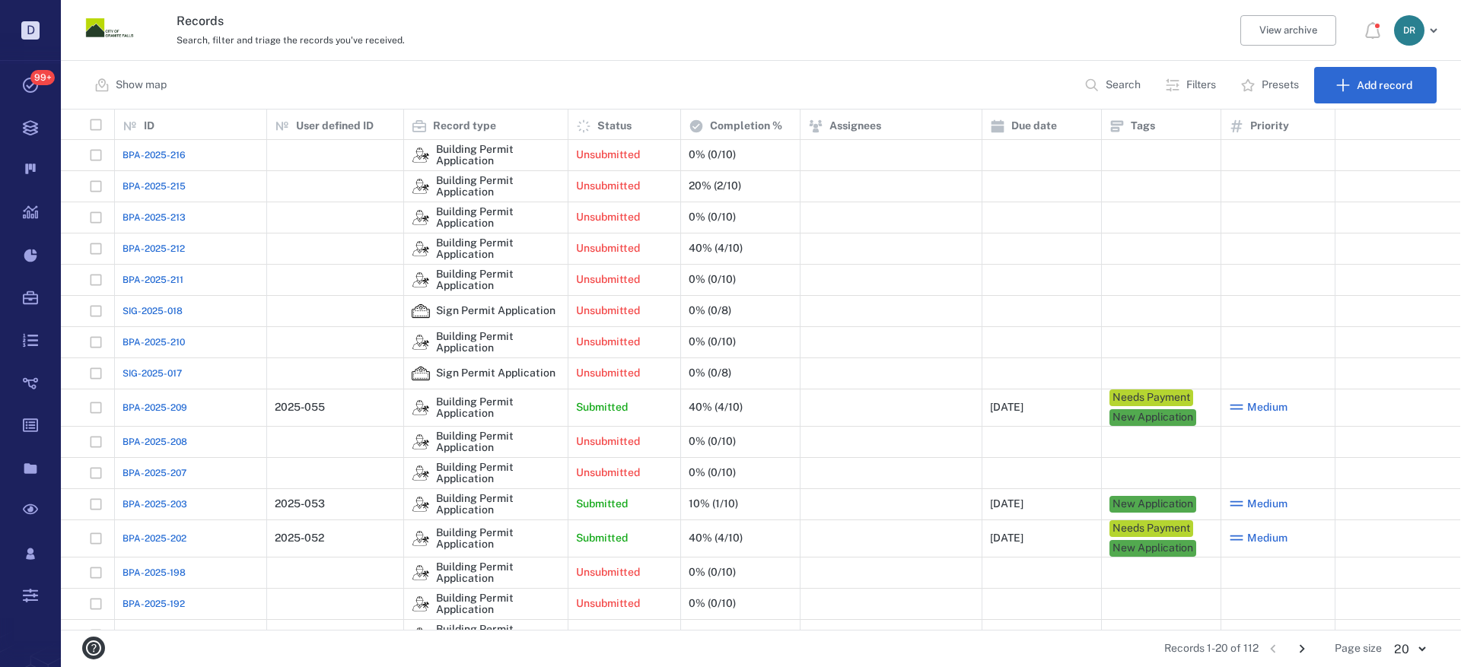
click at [148, 244] on span "BPA-2025-212" at bounding box center [153, 249] width 62 height 14
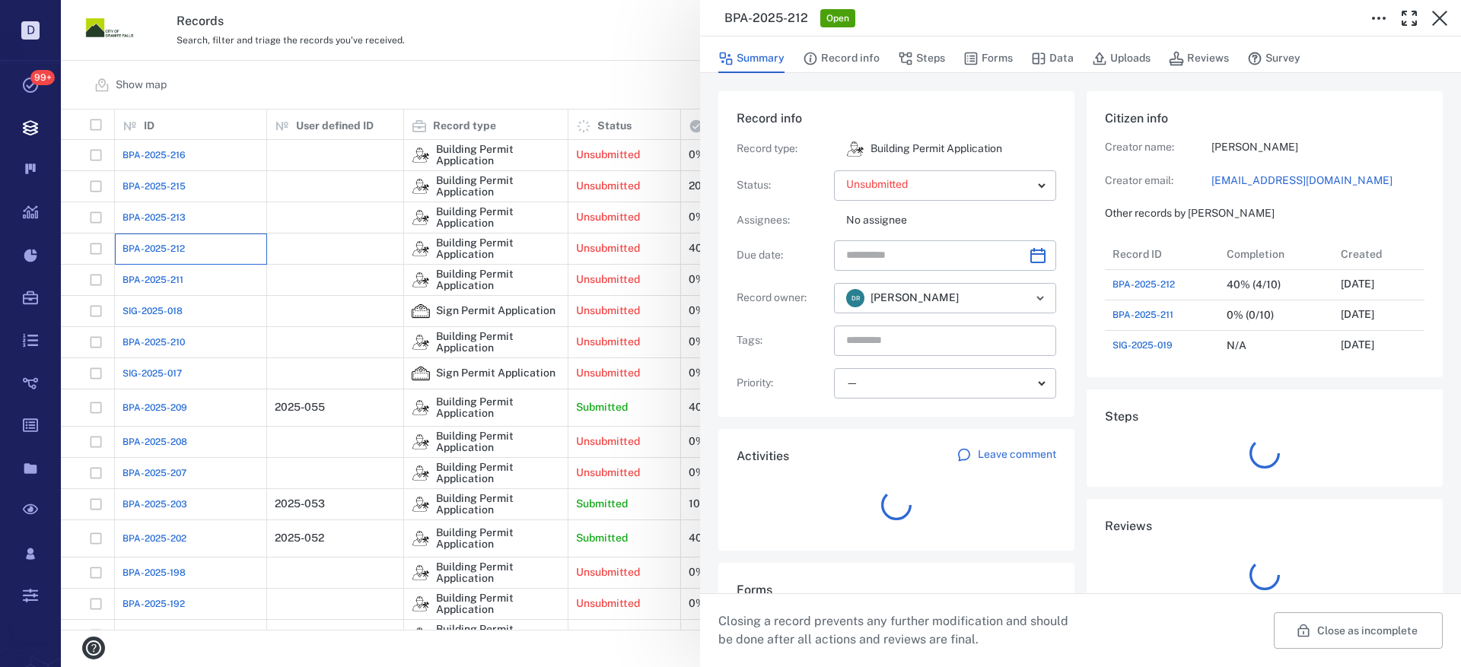
scroll to position [12, 12]
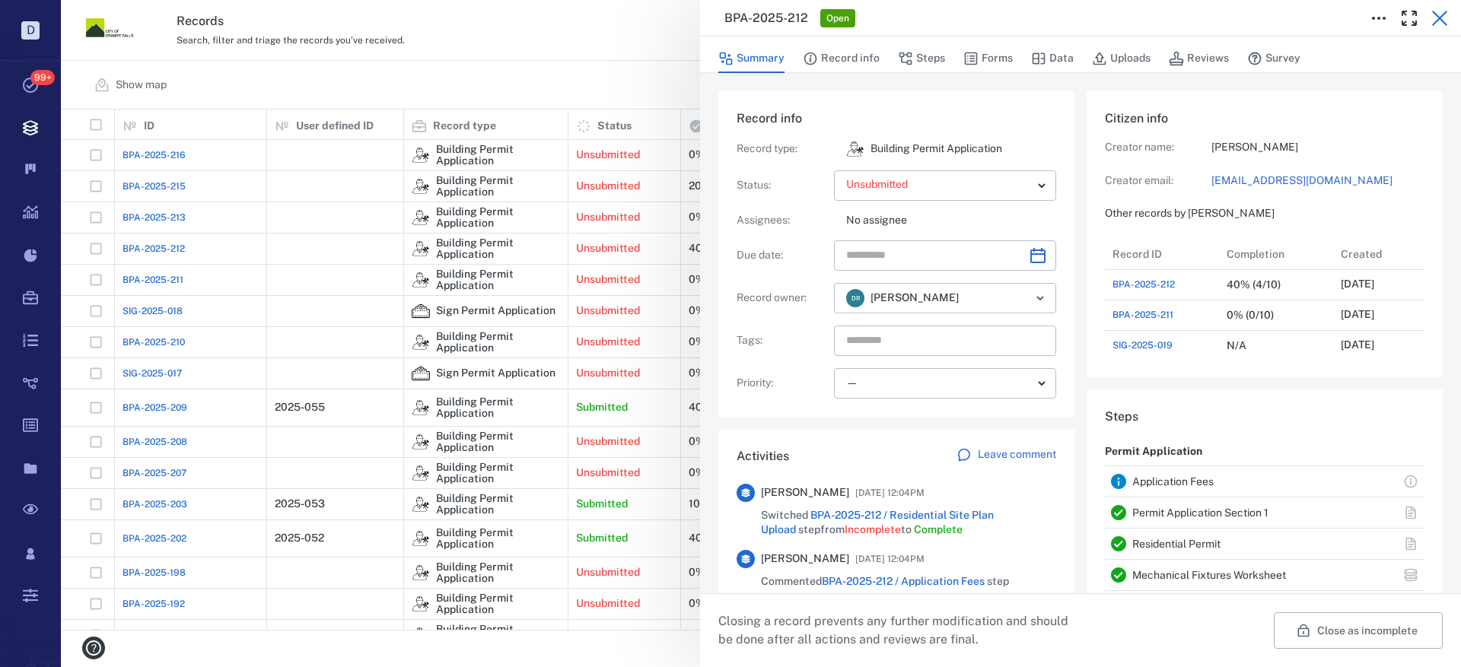
click at [1438, 13] on icon "button" at bounding box center [1439, 18] width 18 height 18
